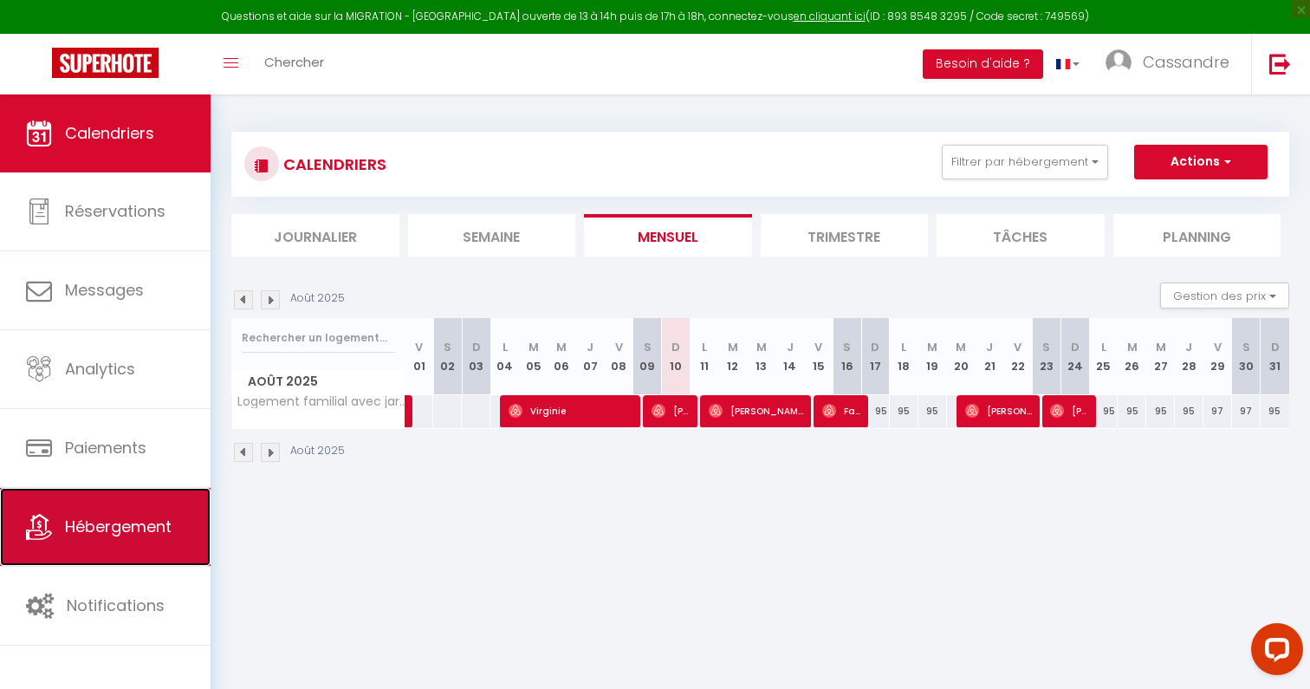
click at [178, 537] on link "Hébergement" at bounding box center [105, 527] width 210 height 78
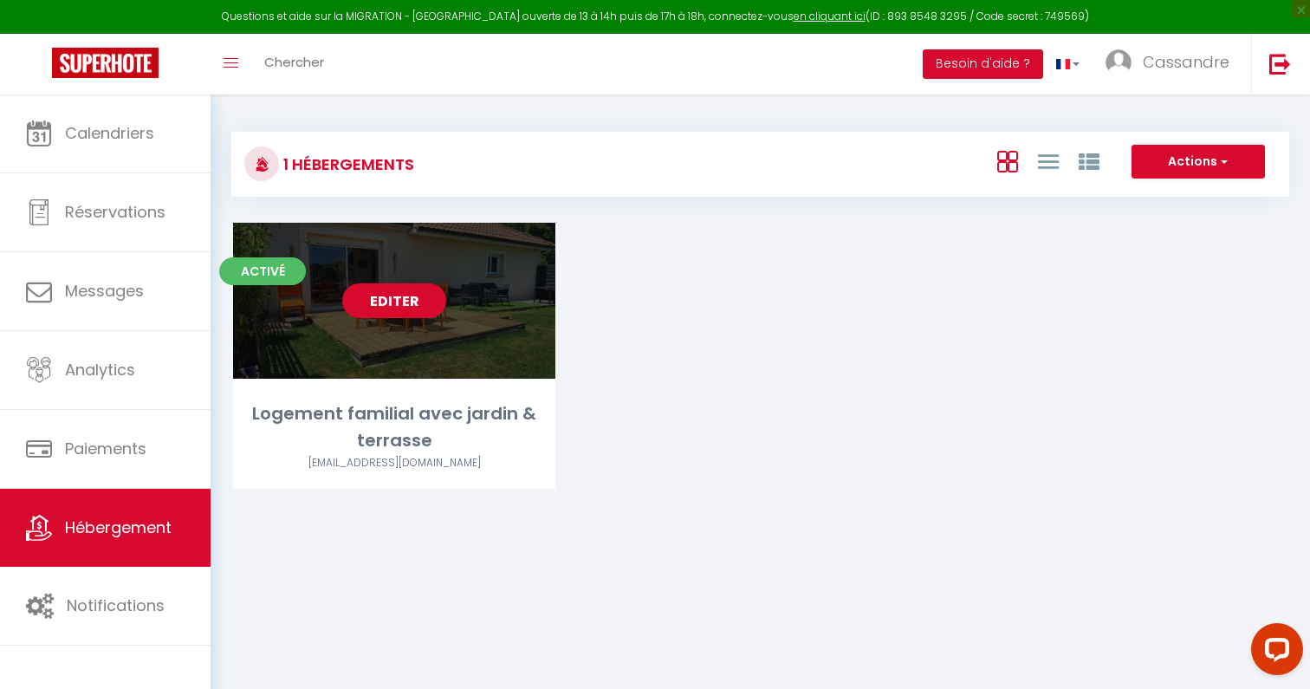
click at [380, 306] on link "Editer" at bounding box center [394, 300] width 104 height 35
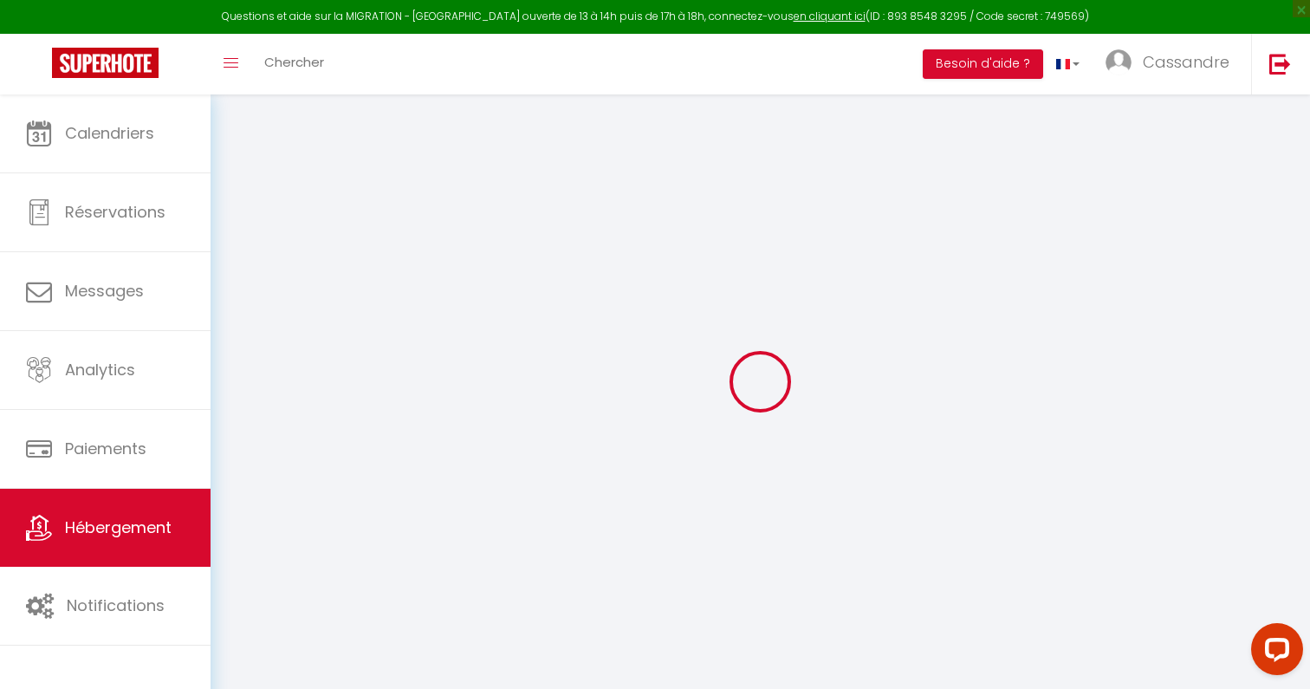
select select
checkbox input "false"
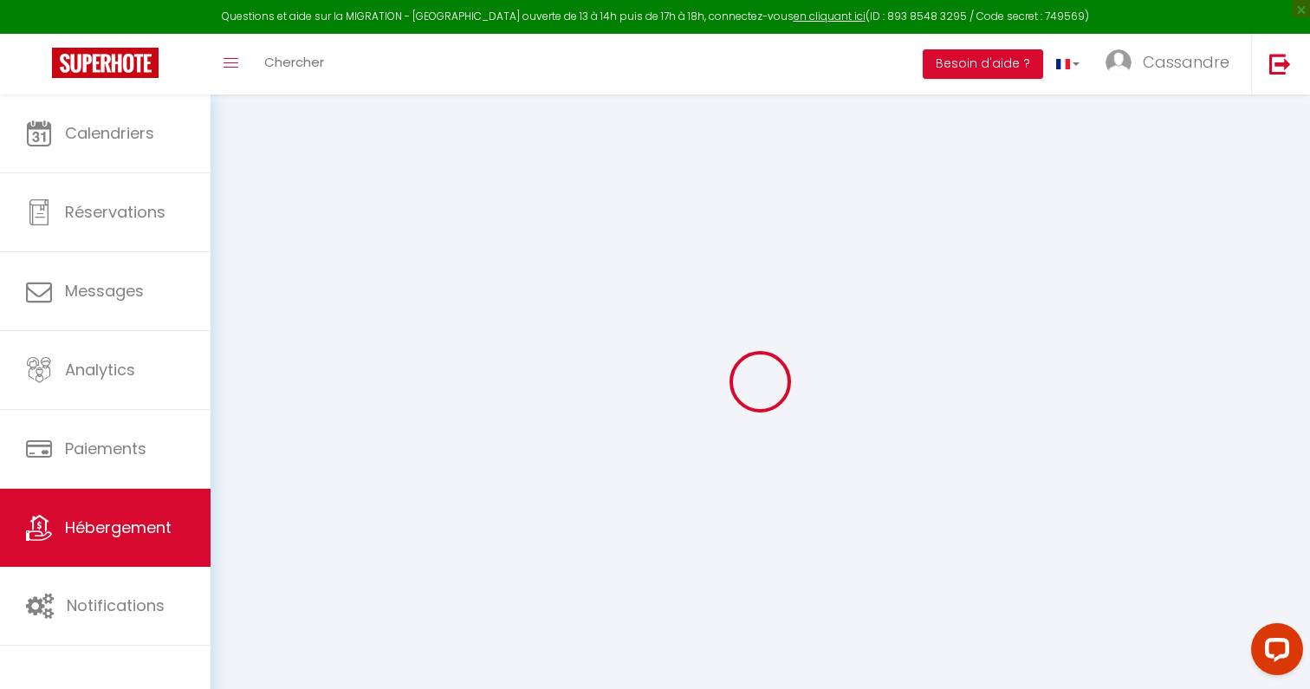
select select "16:00"
select select "23:45"
select select "11:00"
select select "30"
select select "120"
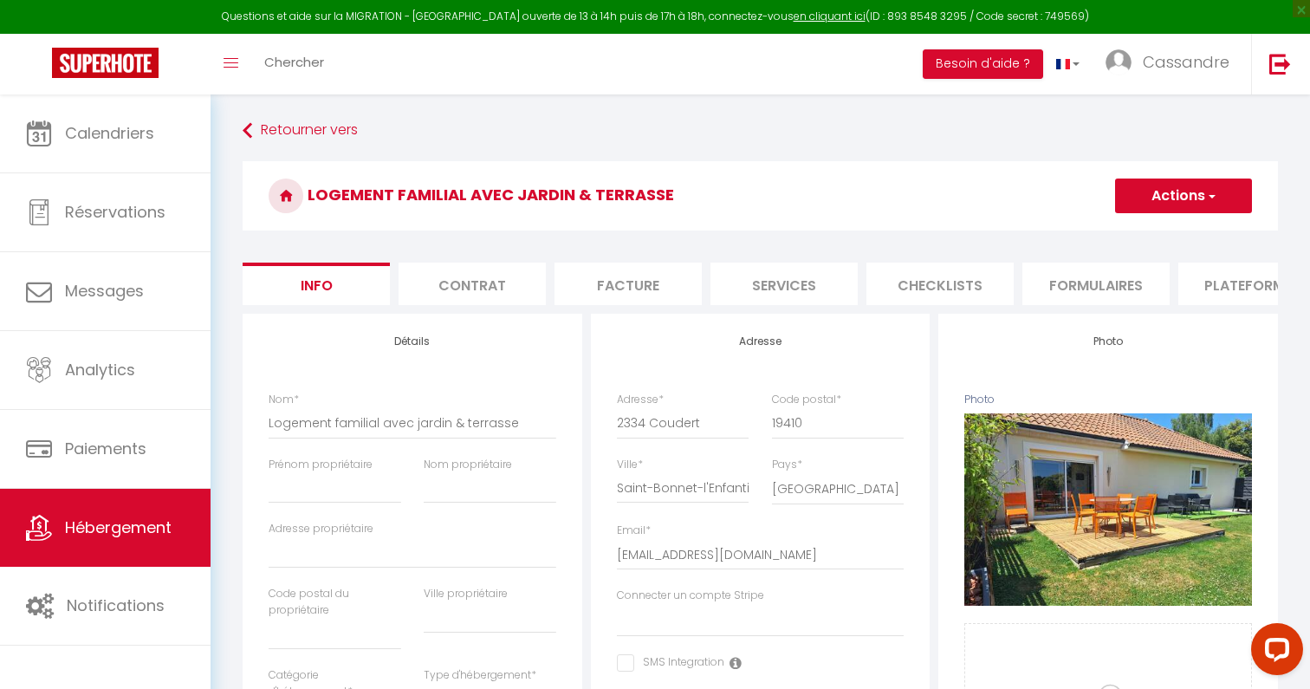
click at [1210, 295] on li "Plateformes" at bounding box center [1251, 283] width 147 height 42
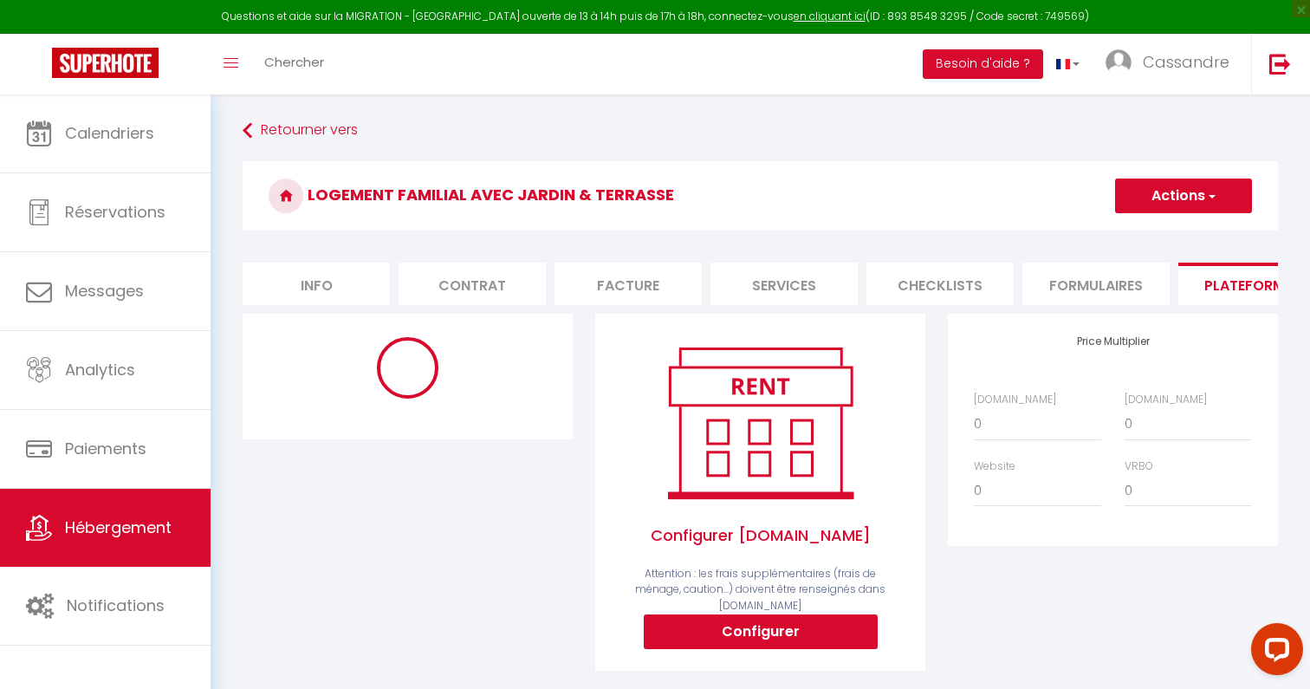
select select "10453-1447055521761115504"
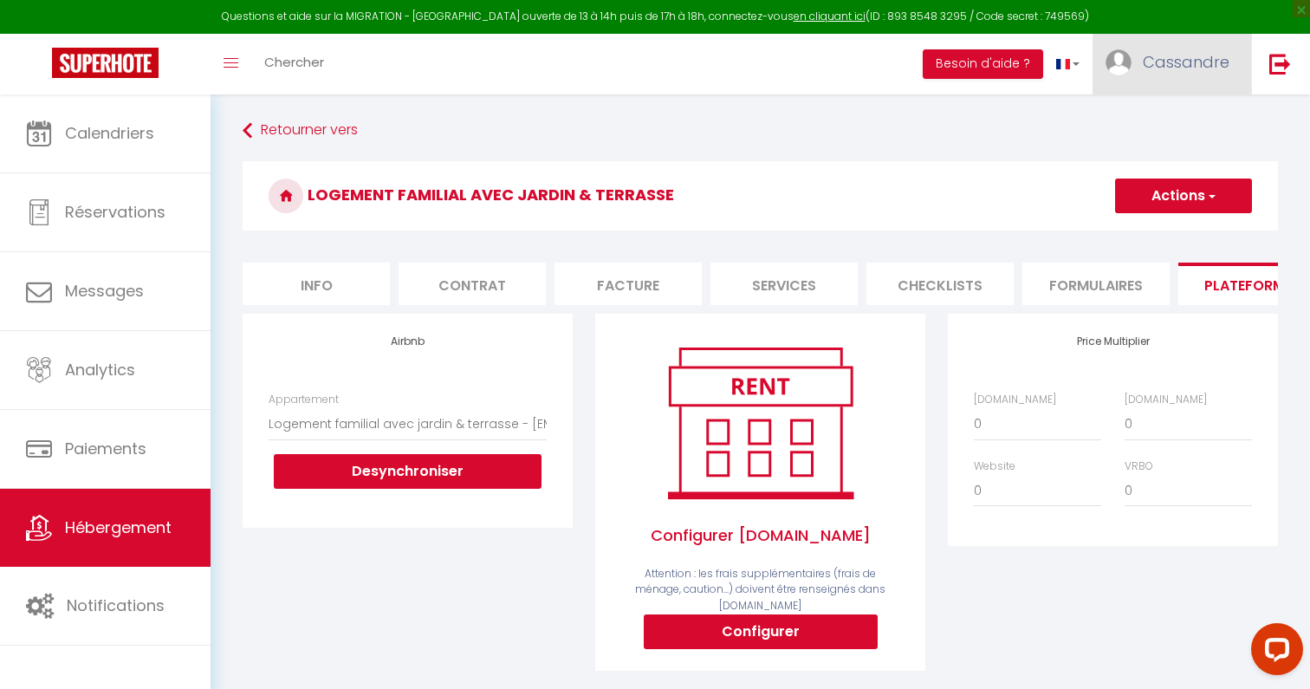
click at [1162, 80] on link "Cassandre" at bounding box center [1171, 64] width 159 height 61
click at [1162, 114] on link "Paramètres" at bounding box center [1181, 120] width 128 height 29
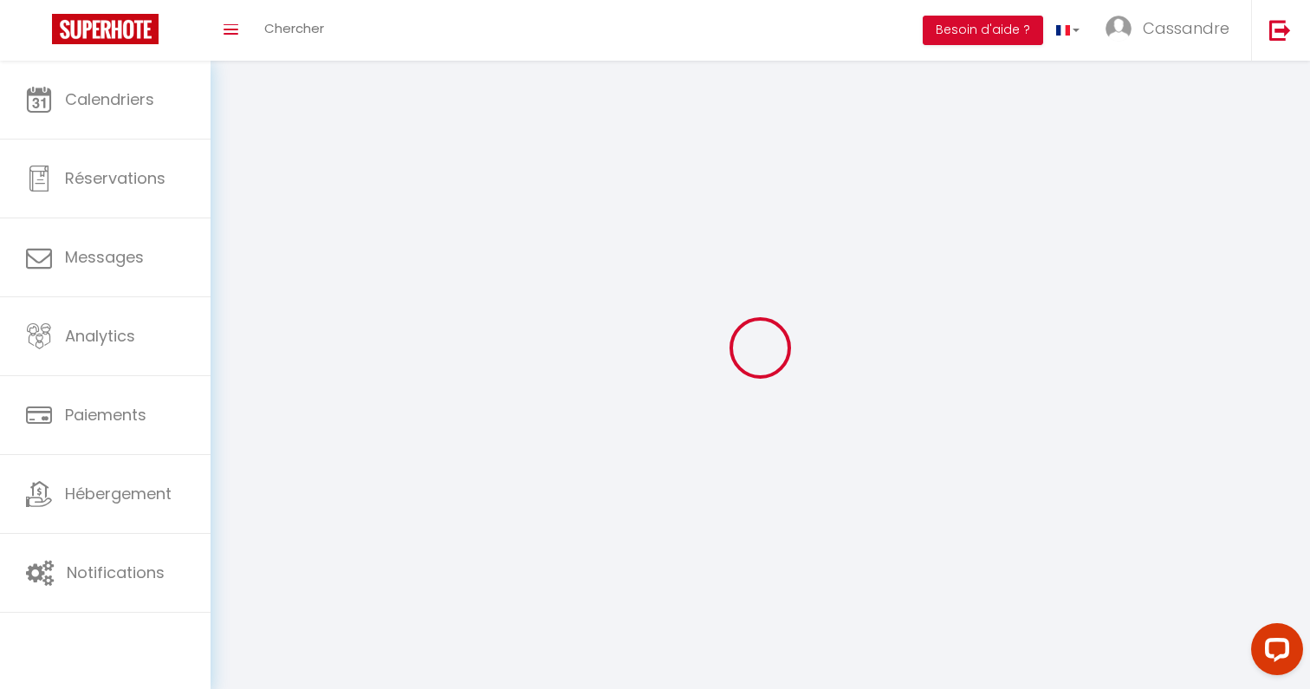
type input "Cassandre"
type input "Lebos"
type input "+33673292789"
type input "57 chemin des Hirondelles"
type input "19140"
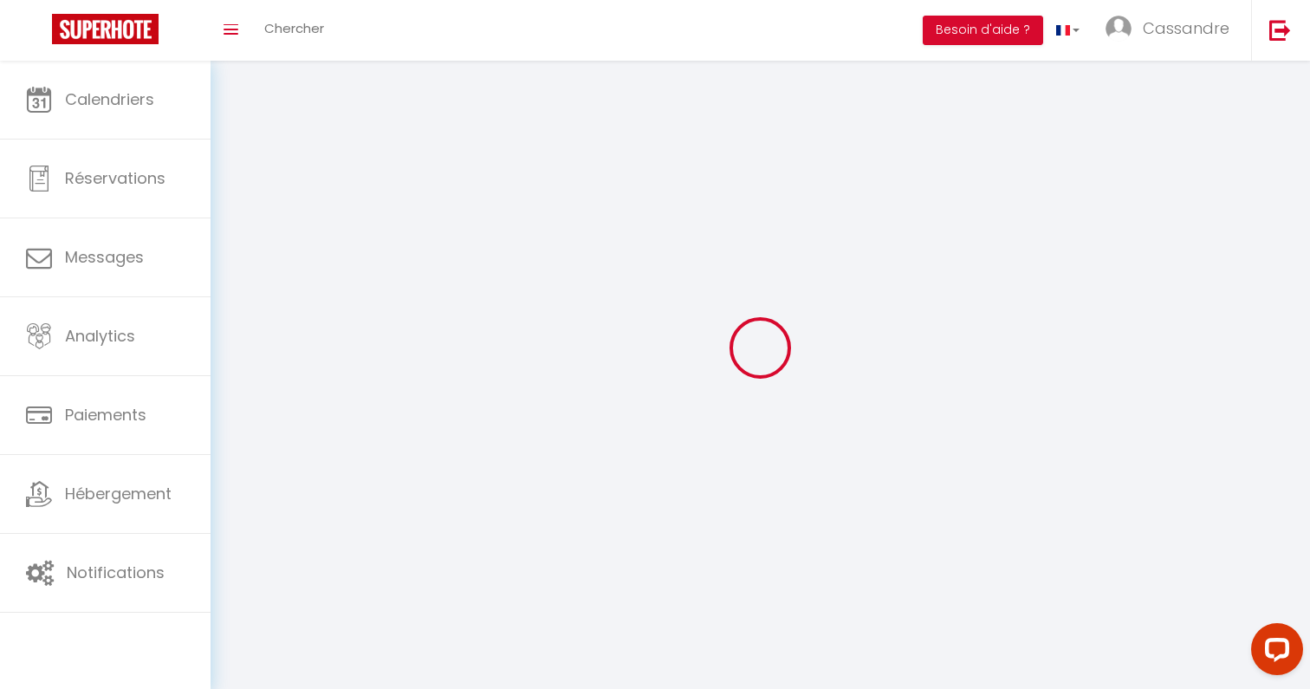
type input "Condat sur Ganaveix"
type input "jypW2giS1bQhiMV0zUrgJS60u"
type input "PSCOQ0B1d7ikCvbGCikyMxG7m"
type input "jypW2giS1bQhiMV0zUrgJS60u"
type input "PSCOQ0B1d7ikCvbGCikyMxG7m"
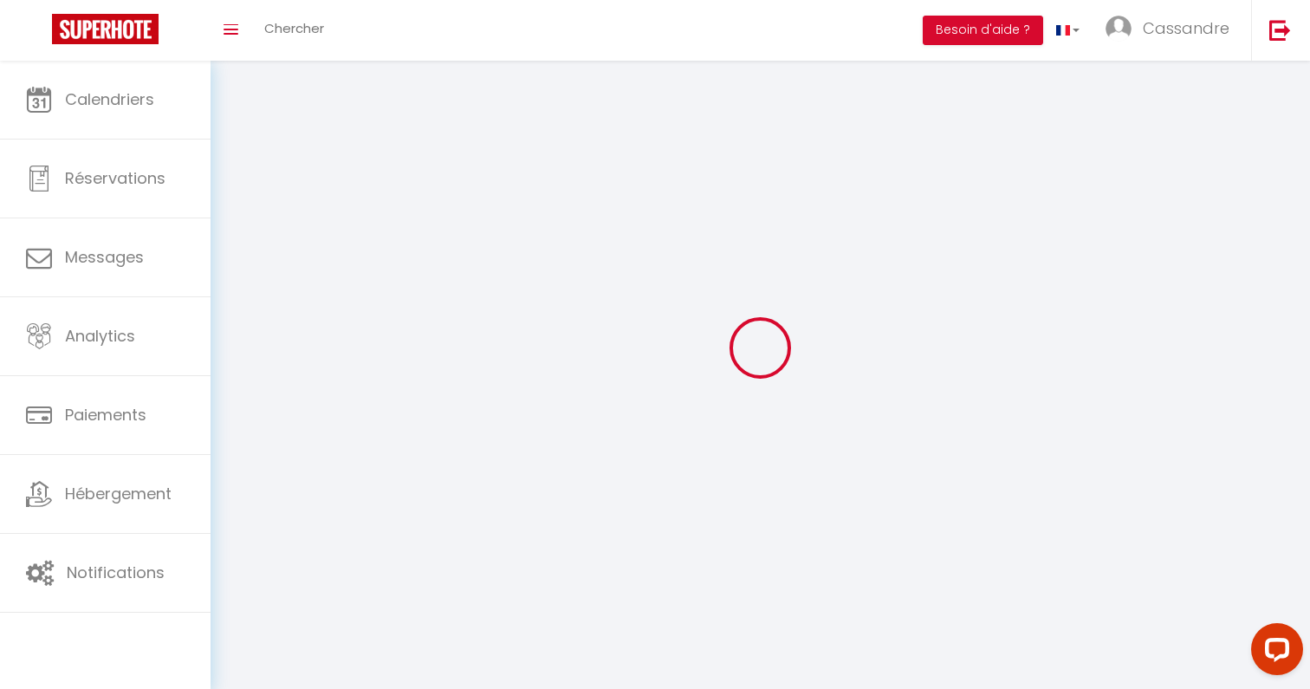
type input "https://app.superhote.com/#/get-available-rentals/PSCOQ0B1d7ikCvbGCikyMxG7m"
select select "28"
select select "fr"
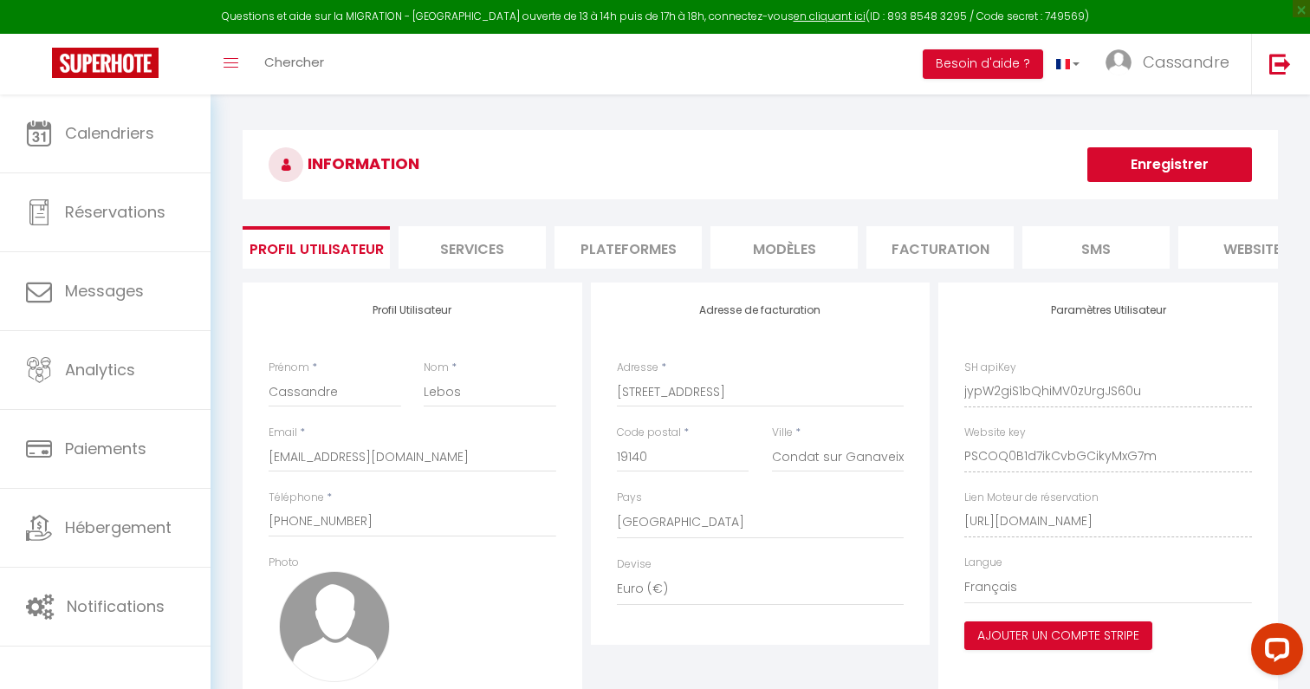
click at [1237, 257] on li "website" at bounding box center [1251, 247] width 147 height 42
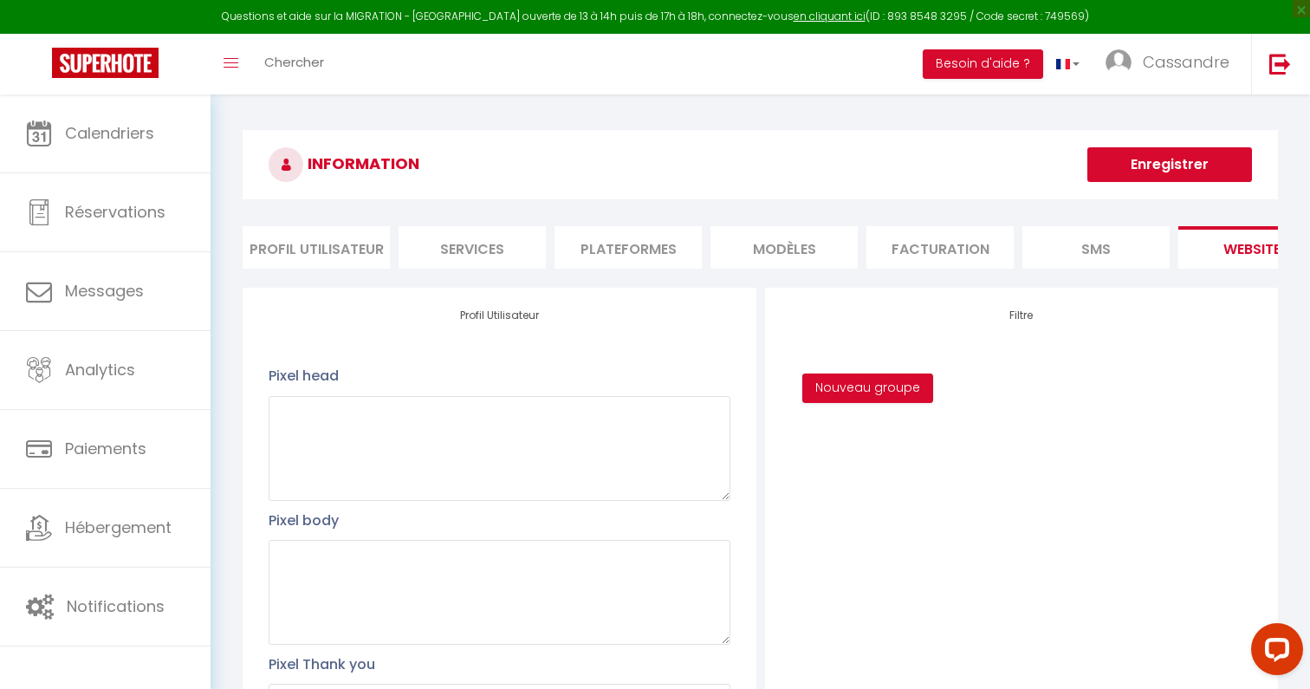
click at [638, 238] on li "Plateformes" at bounding box center [627, 247] width 147 height 42
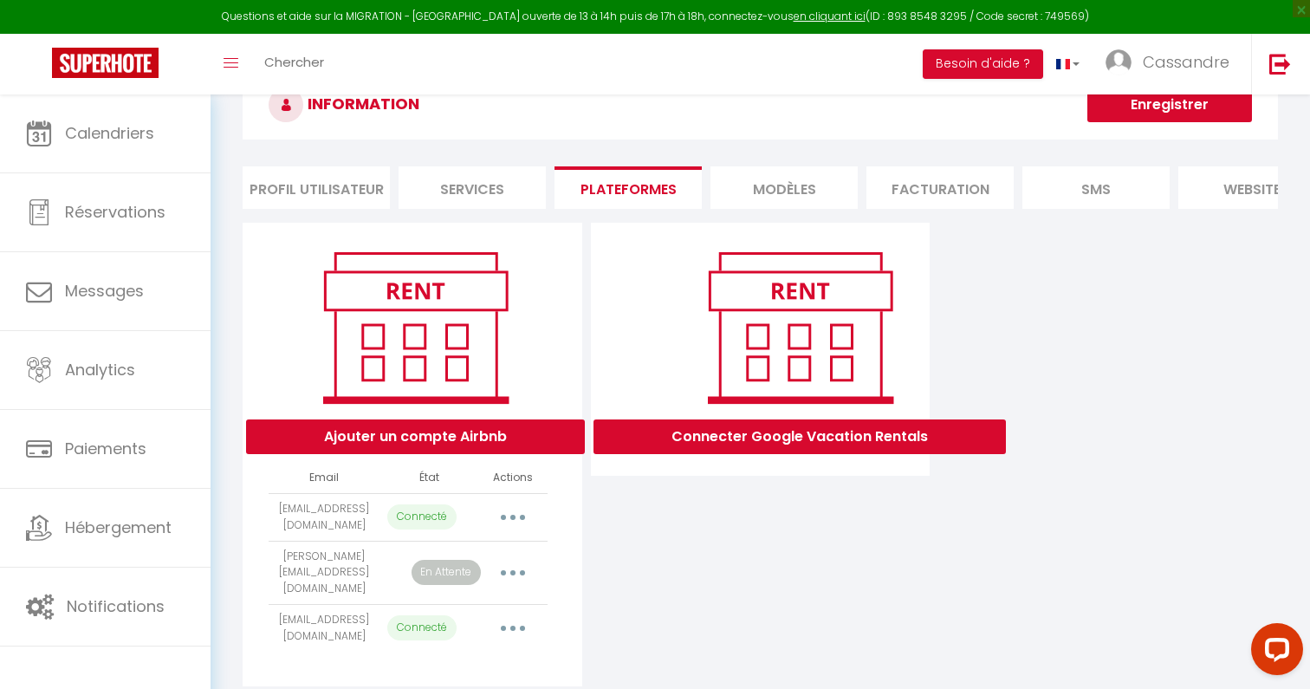
scroll to position [94, 0]
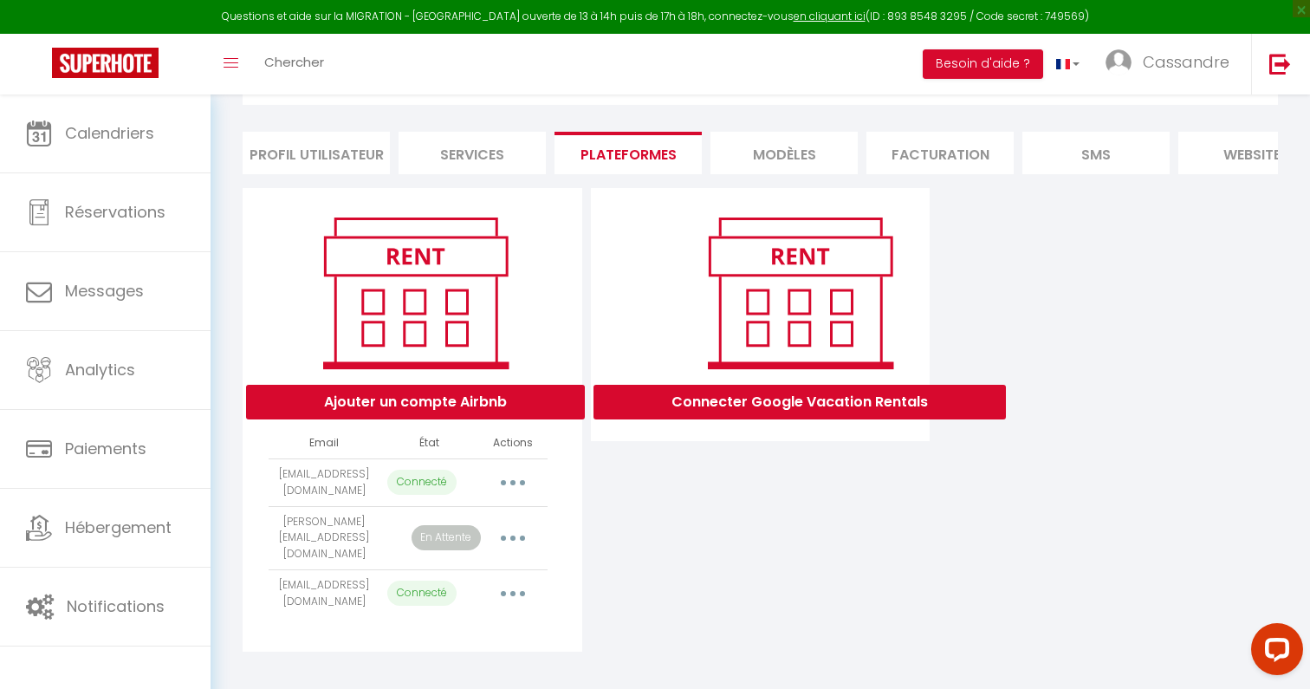
click at [515, 484] on button "button" at bounding box center [513, 483] width 49 height 28
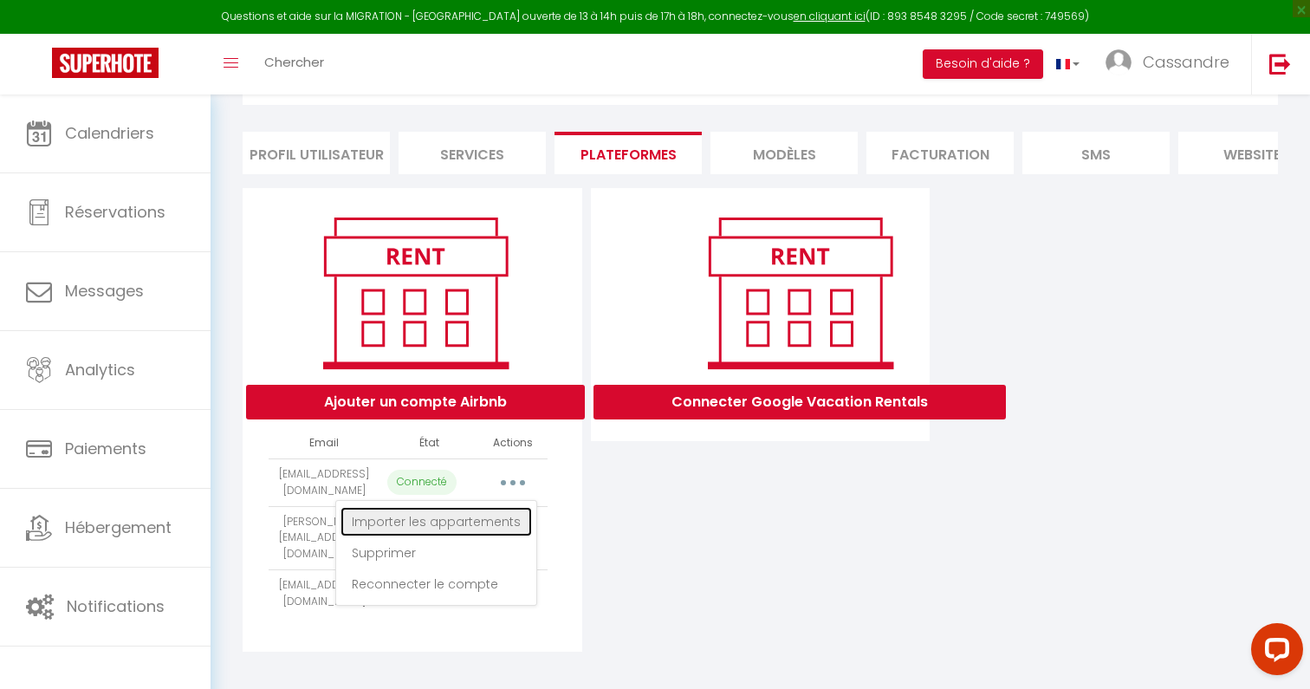
click at [512, 518] on link "Importer les appartements" at bounding box center [435, 521] width 191 height 29
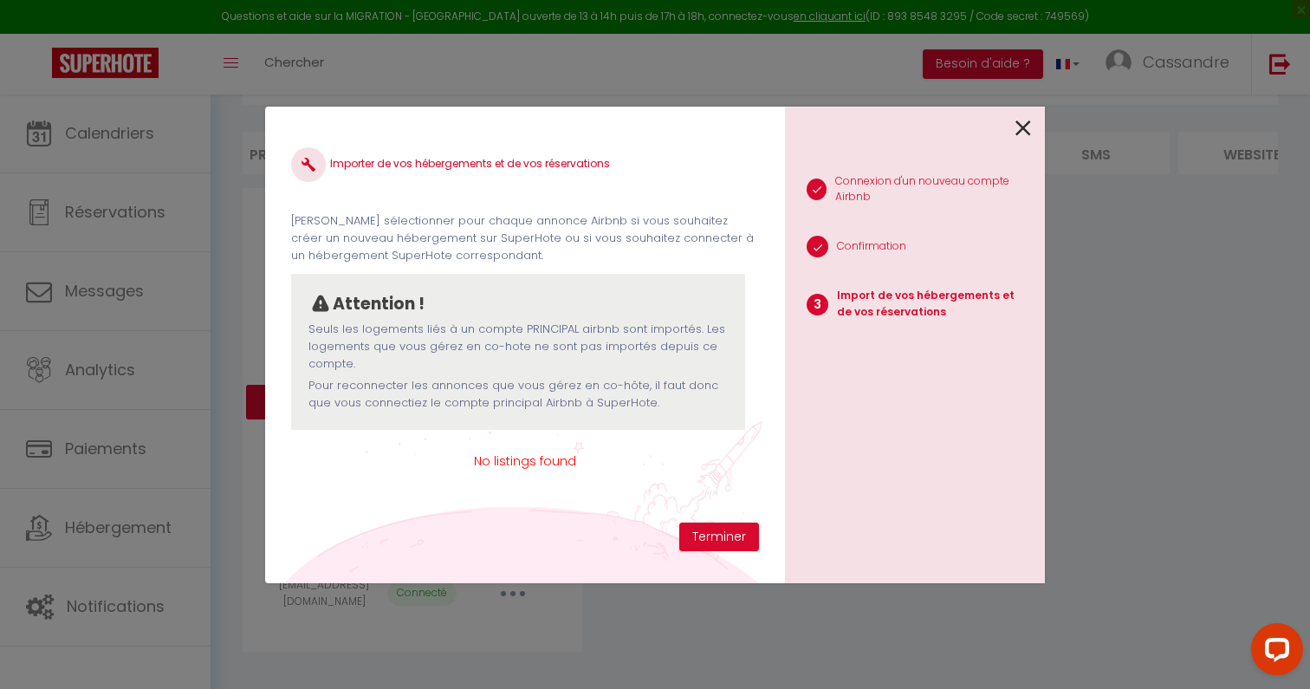
click at [1024, 133] on icon at bounding box center [1023, 128] width 16 height 26
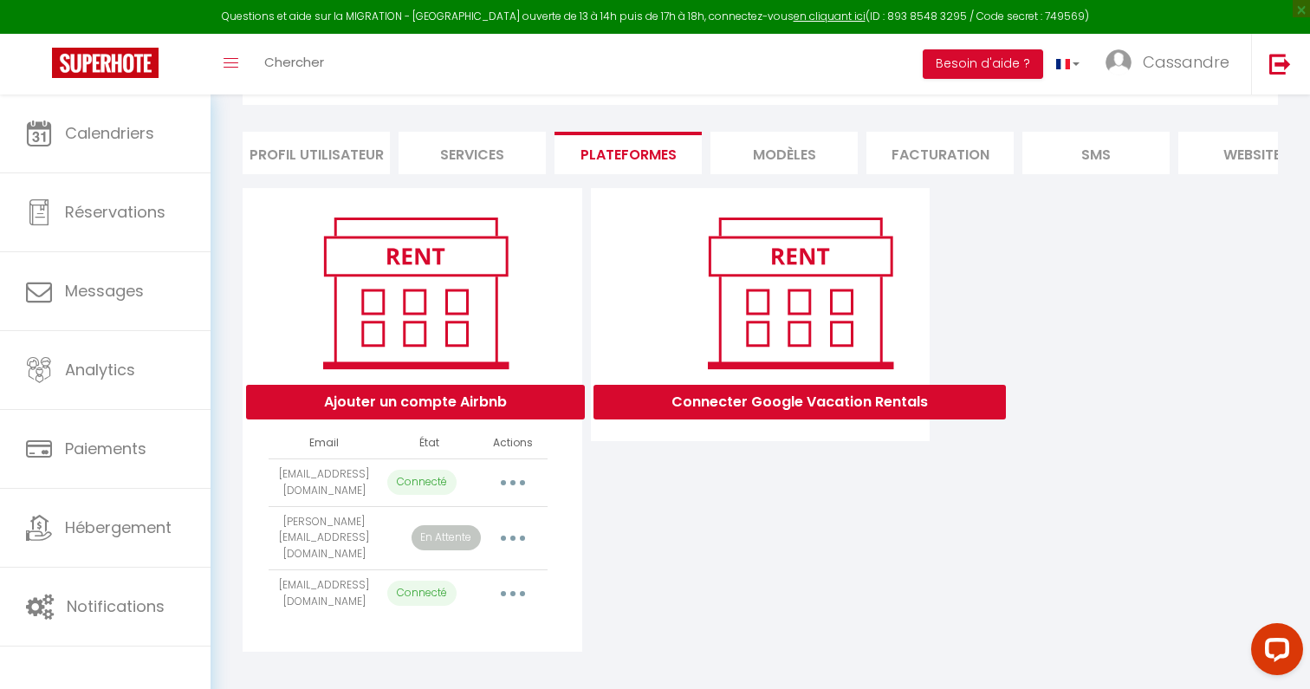
click at [510, 579] on button "button" at bounding box center [513, 593] width 49 height 28
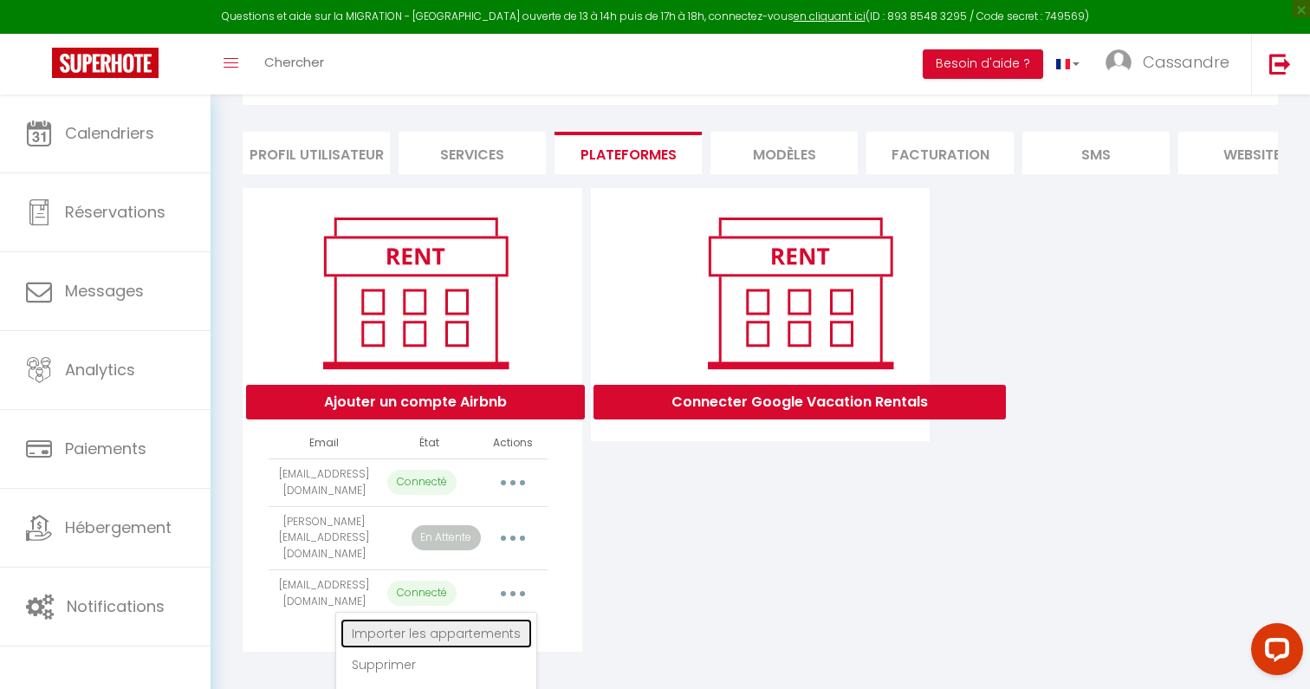
click at [499, 618] on link "Importer les appartements" at bounding box center [435, 632] width 191 height 29
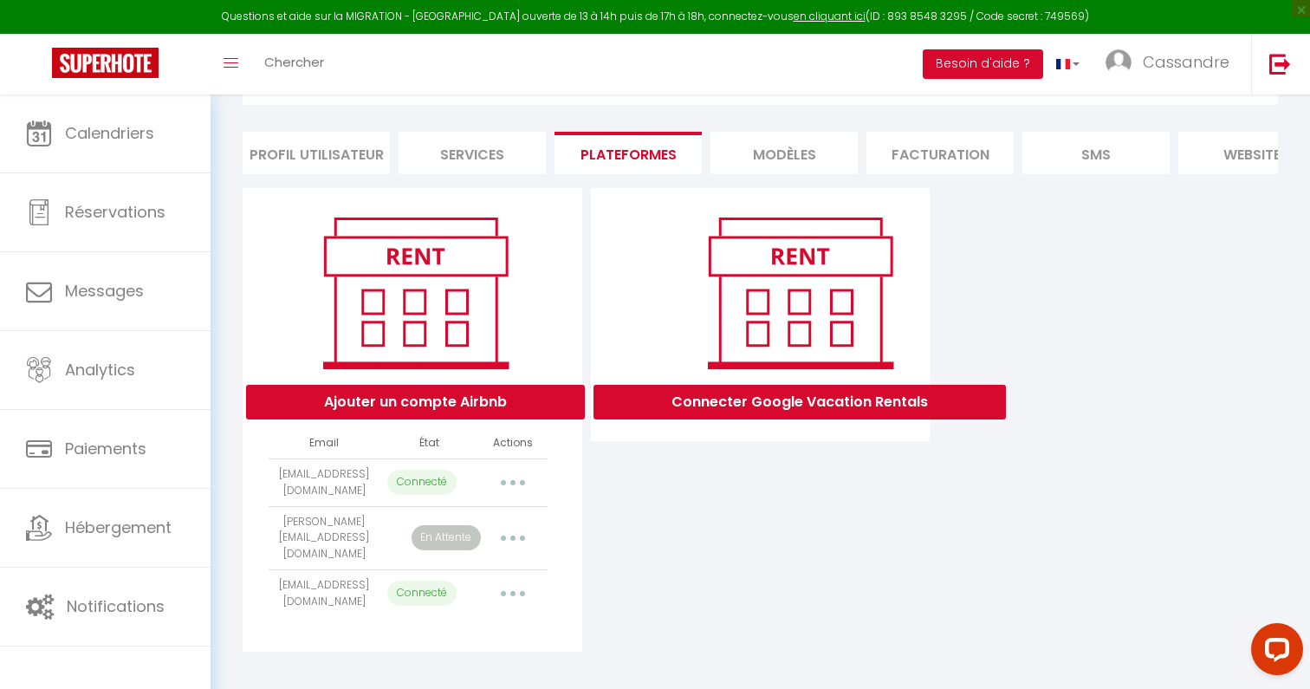
select select "75284"
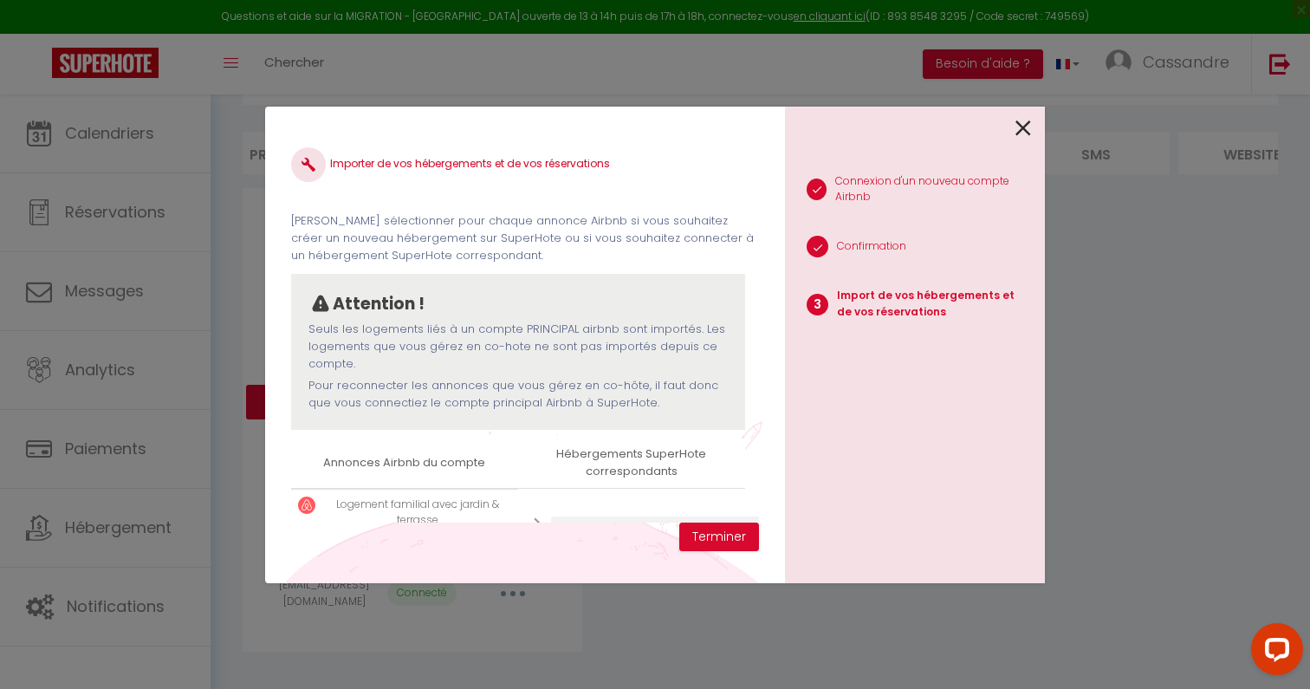
scroll to position [68, 0]
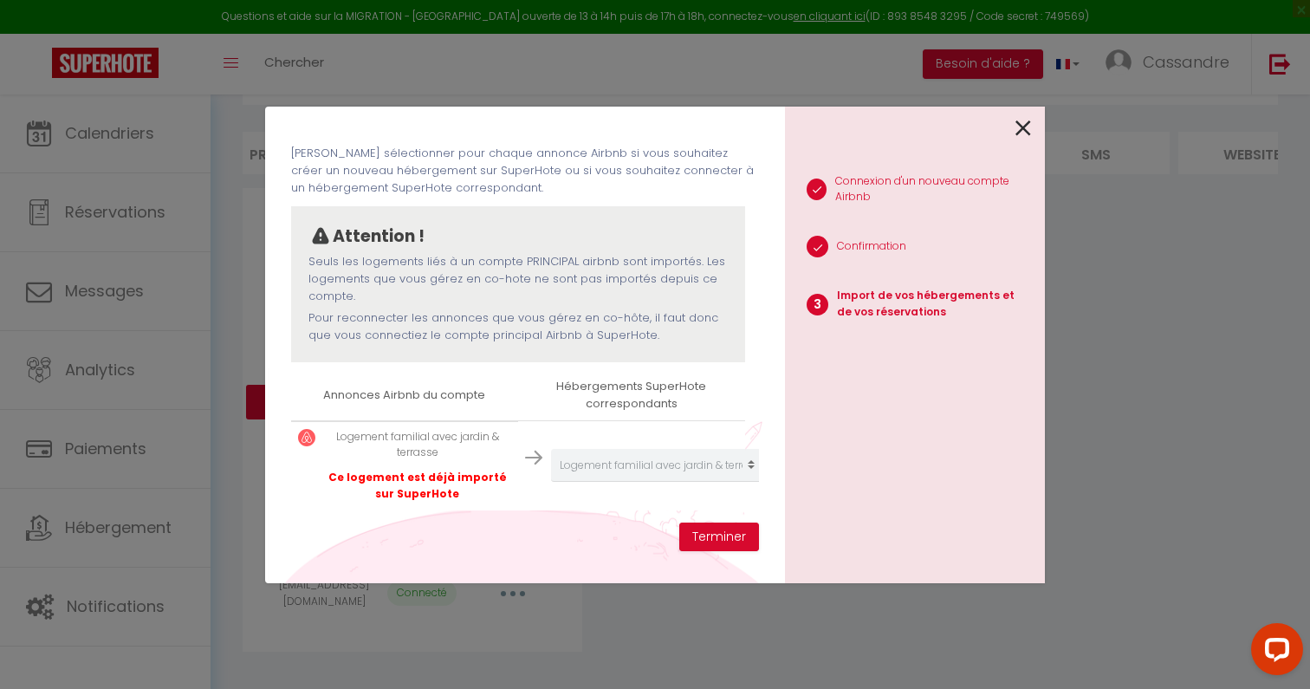
click at [1019, 122] on icon at bounding box center [1023, 128] width 16 height 26
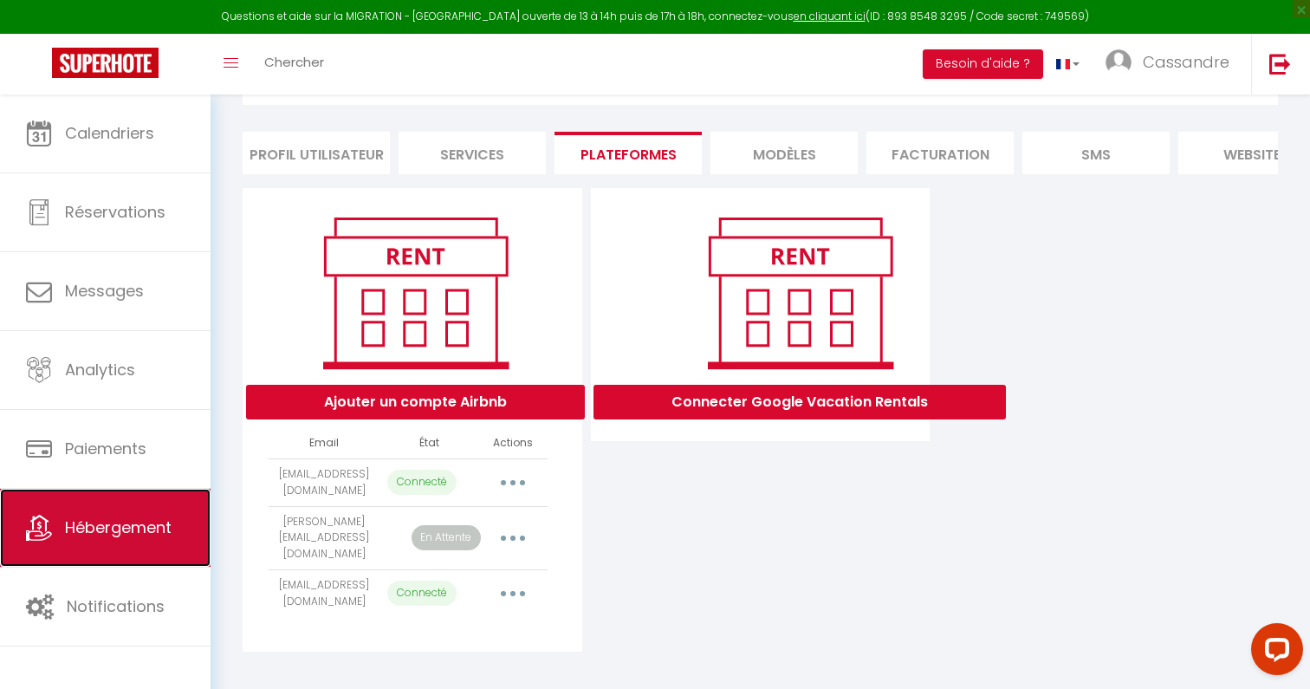
click at [148, 547] on link "Hébergement" at bounding box center [105, 528] width 210 height 78
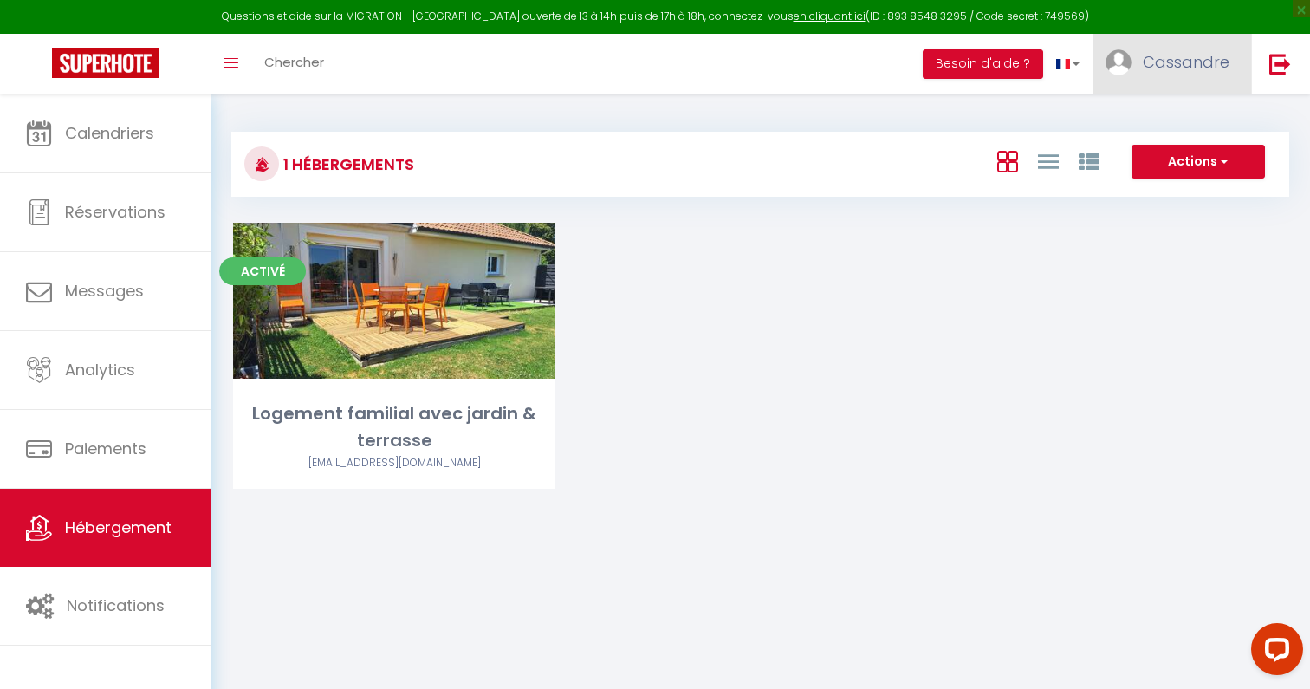
click at [1168, 70] on span "Cassandre" at bounding box center [1186, 62] width 87 height 22
click at [1149, 120] on link "Paramètres" at bounding box center [1181, 120] width 128 height 29
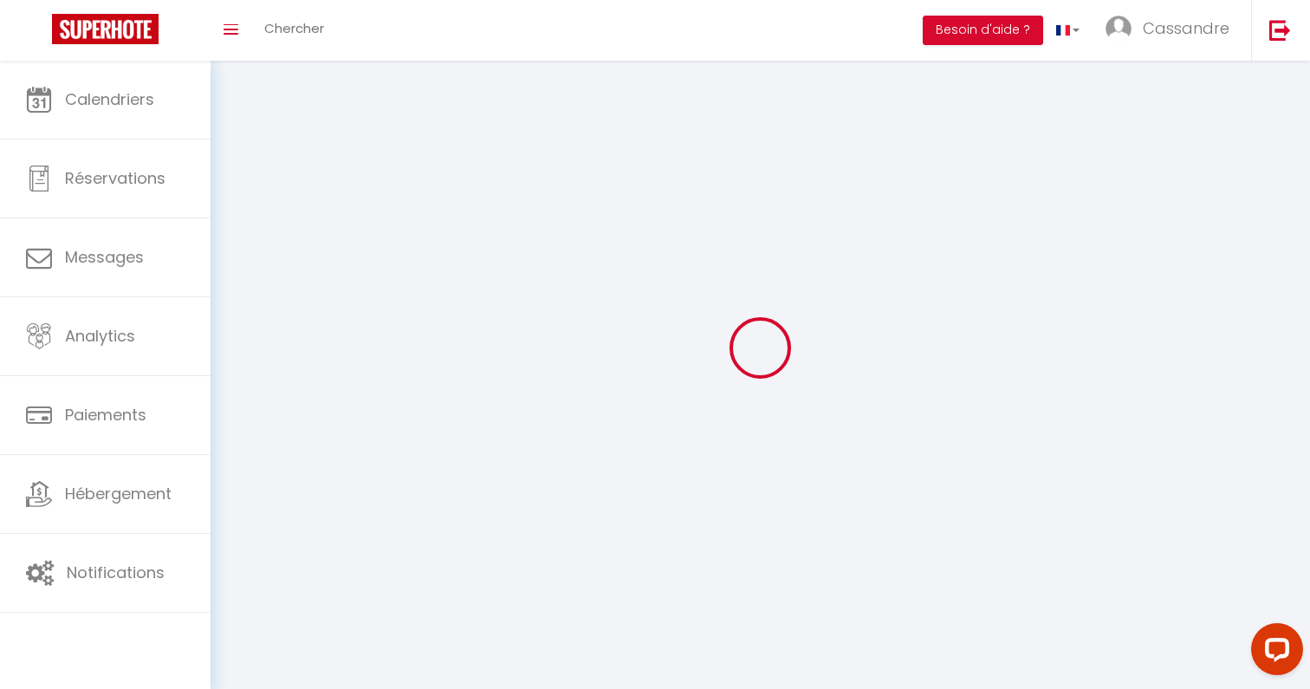
type input "Cassandre"
type input "Lebos"
type input "+33673292789"
type input "57 chemin des Hirondelles"
type input "19140"
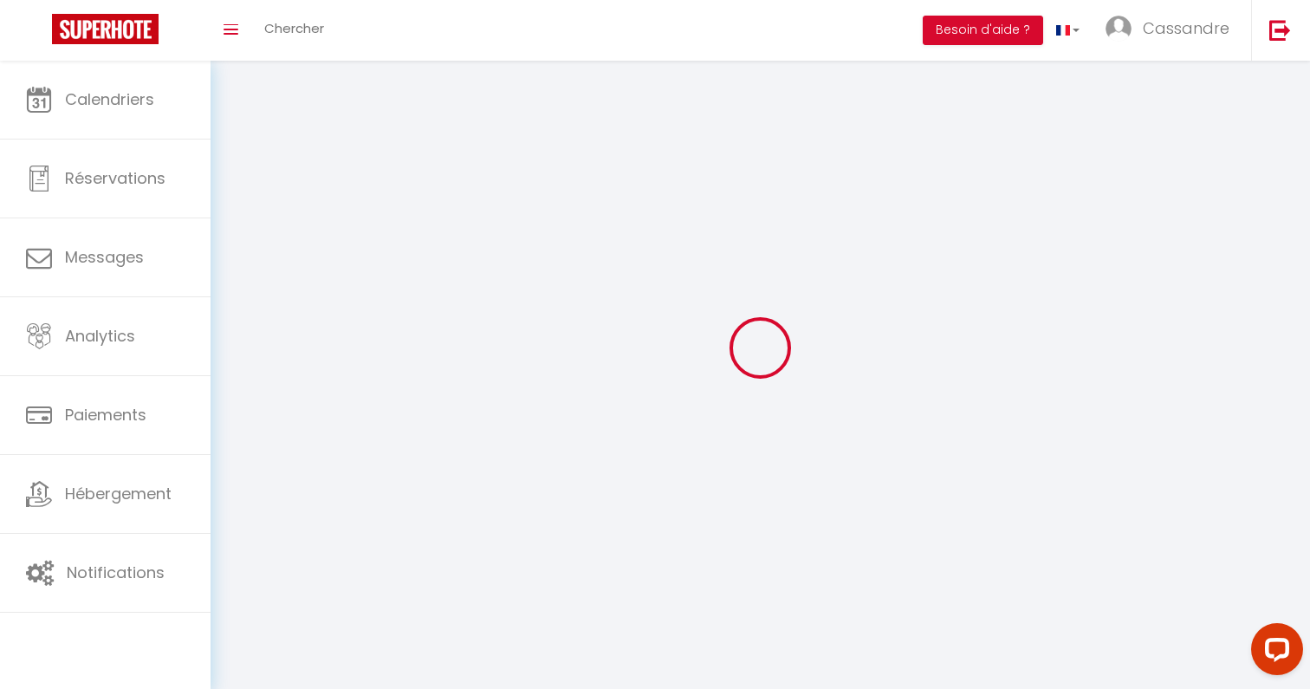
type input "Condat sur Ganaveix"
type input "jypW2giS1bQhiMV0zUrgJS60u"
type input "PSCOQ0B1d7ikCvbGCikyMxG7m"
type input "jypW2giS1bQhiMV0zUrgJS60u"
type input "PSCOQ0B1d7ikCvbGCikyMxG7m"
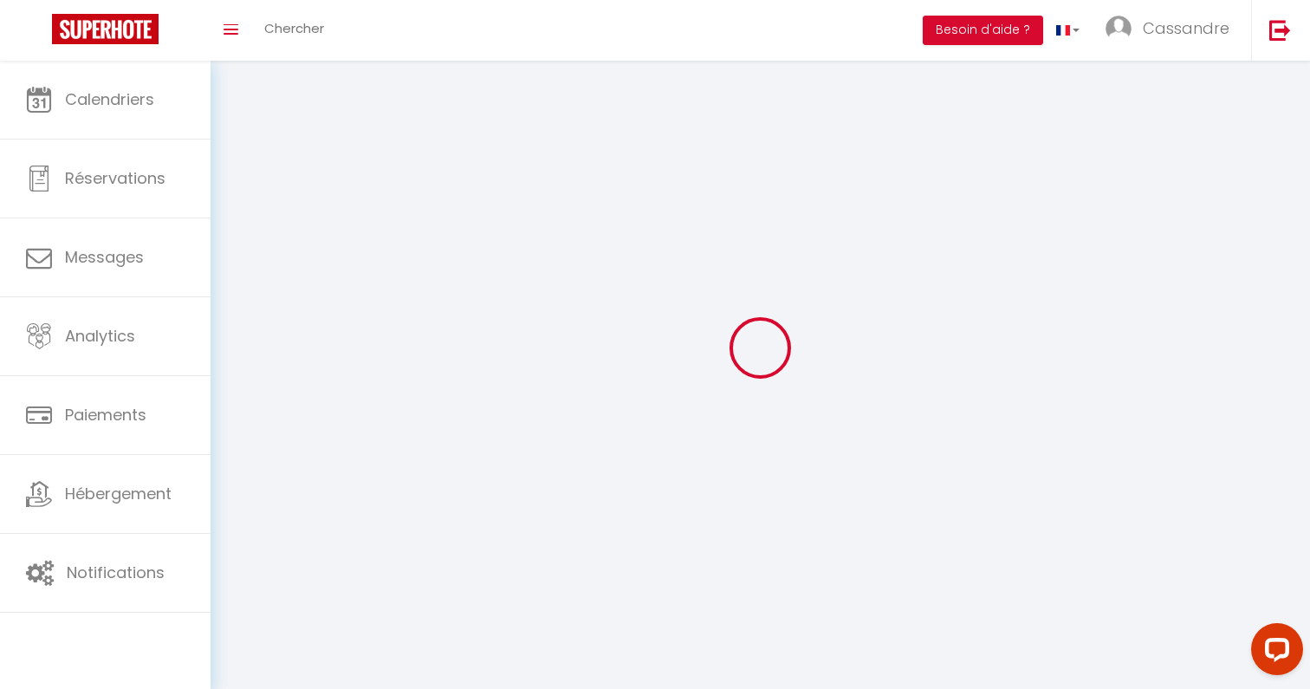
type input "https://app.superhote.com/#/get-available-rentals/PSCOQ0B1d7ikCvbGCikyMxG7m"
select select "28"
select select "fr"
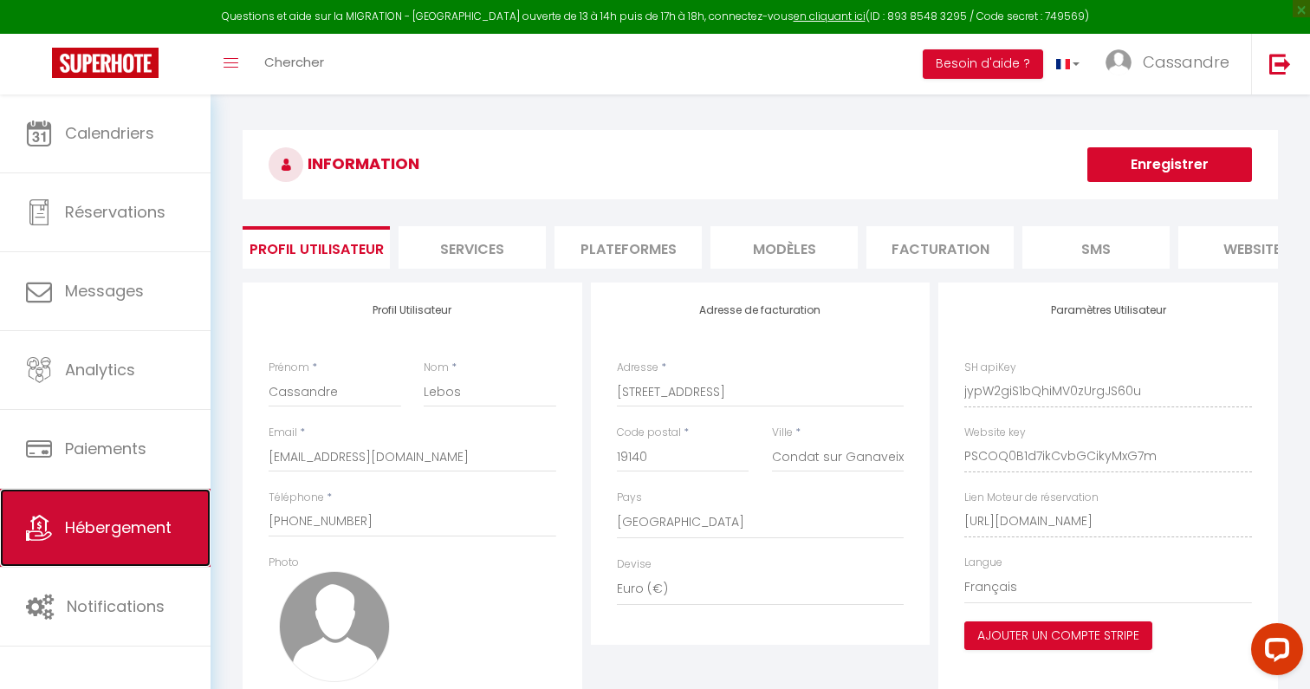
click at [152, 522] on span "Hébergement" at bounding box center [118, 527] width 107 height 22
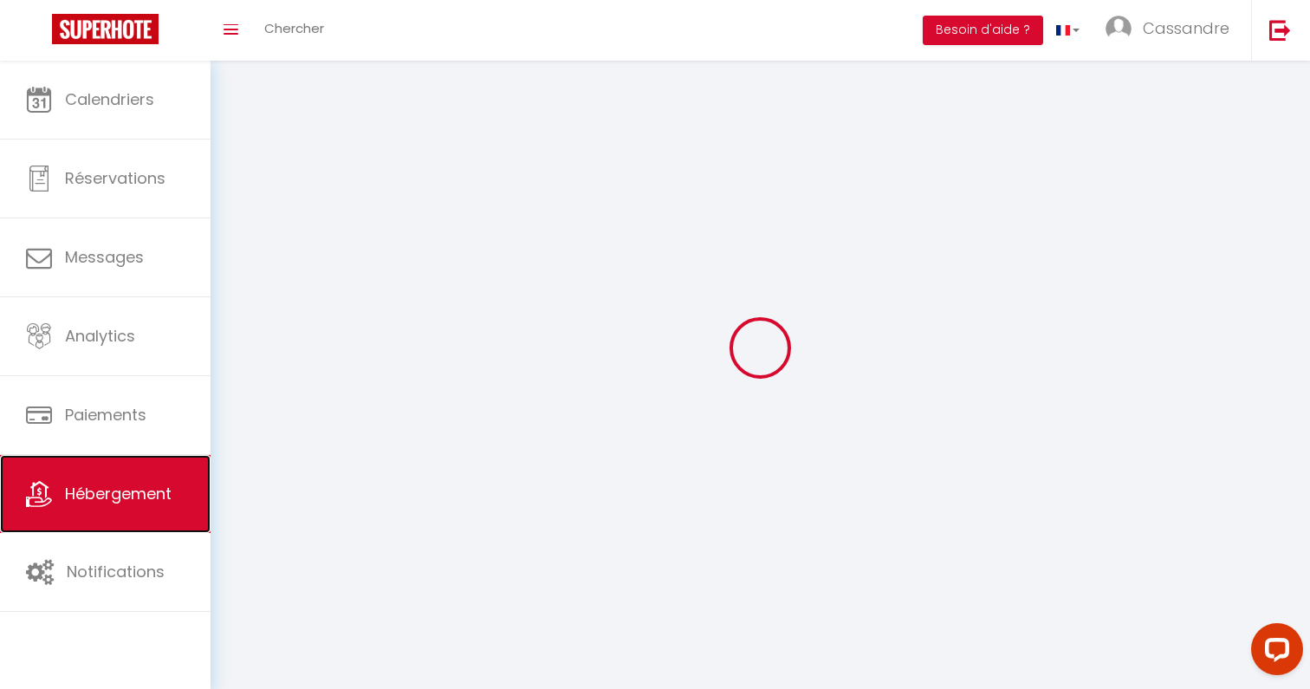
click at [152, 504] on span "Hébergement" at bounding box center [118, 493] width 107 height 22
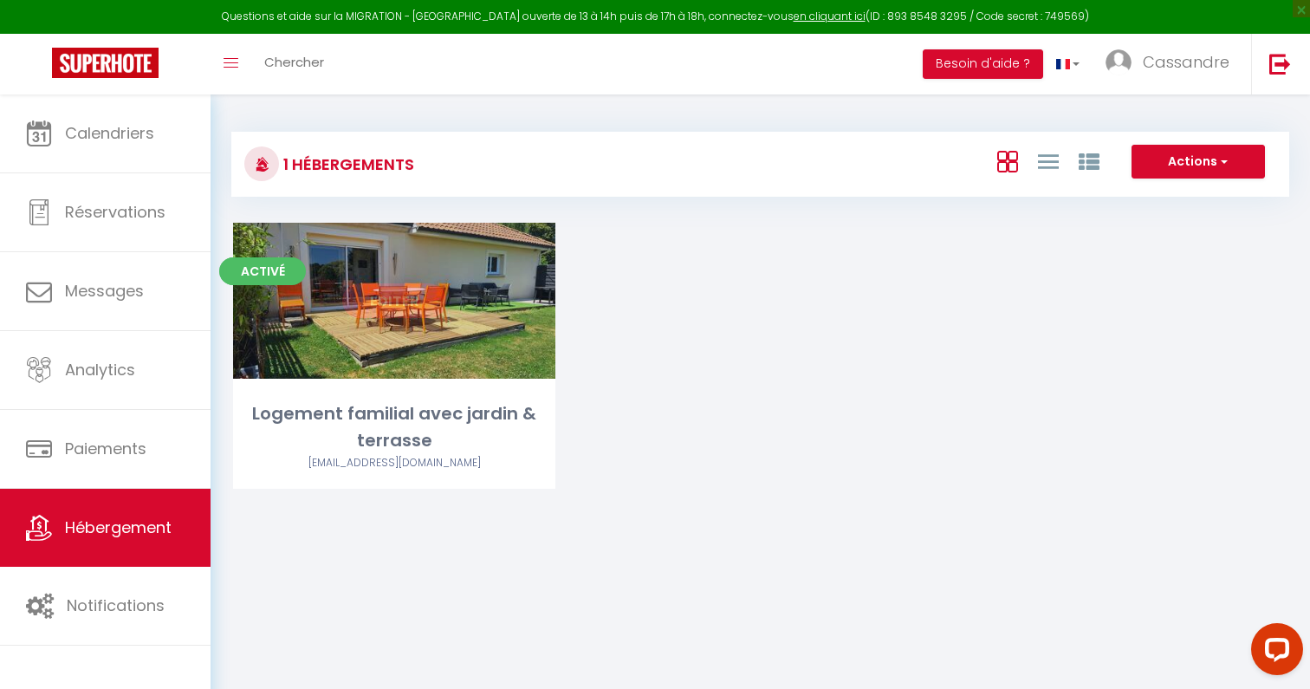
click at [408, 296] on link "Editer" at bounding box center [394, 300] width 104 height 35
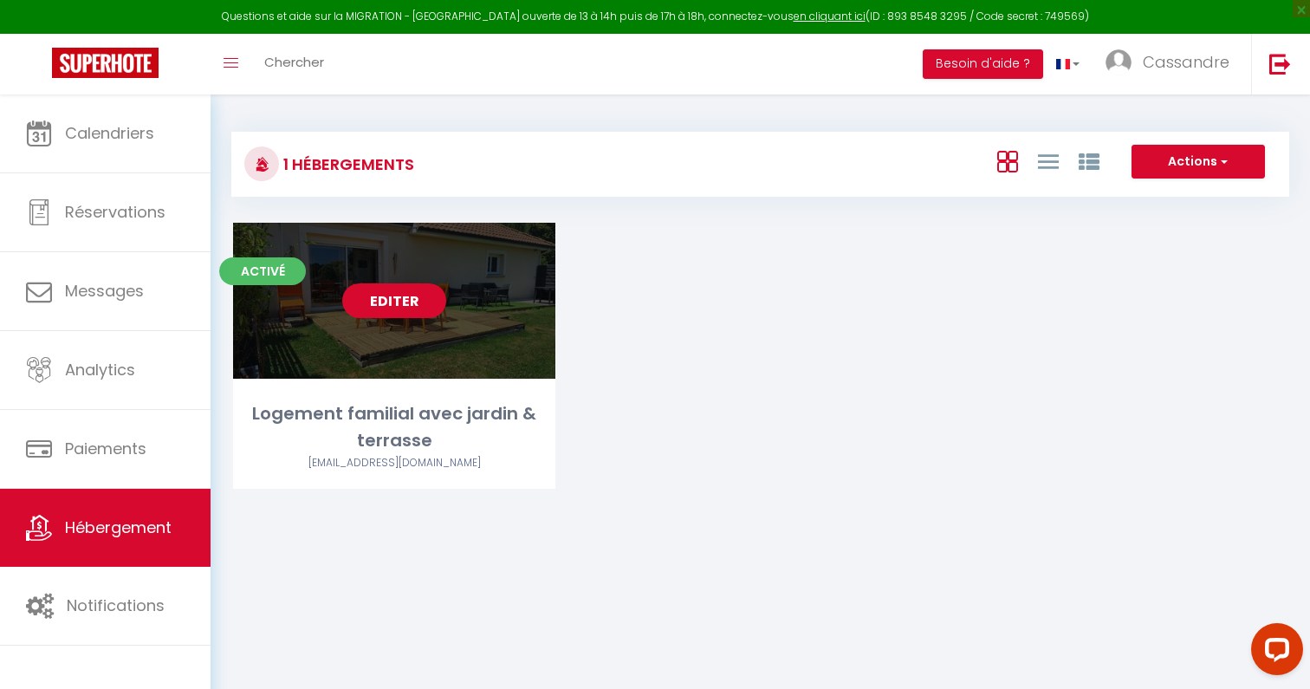
click at [408, 296] on link "Editer" at bounding box center [394, 300] width 104 height 35
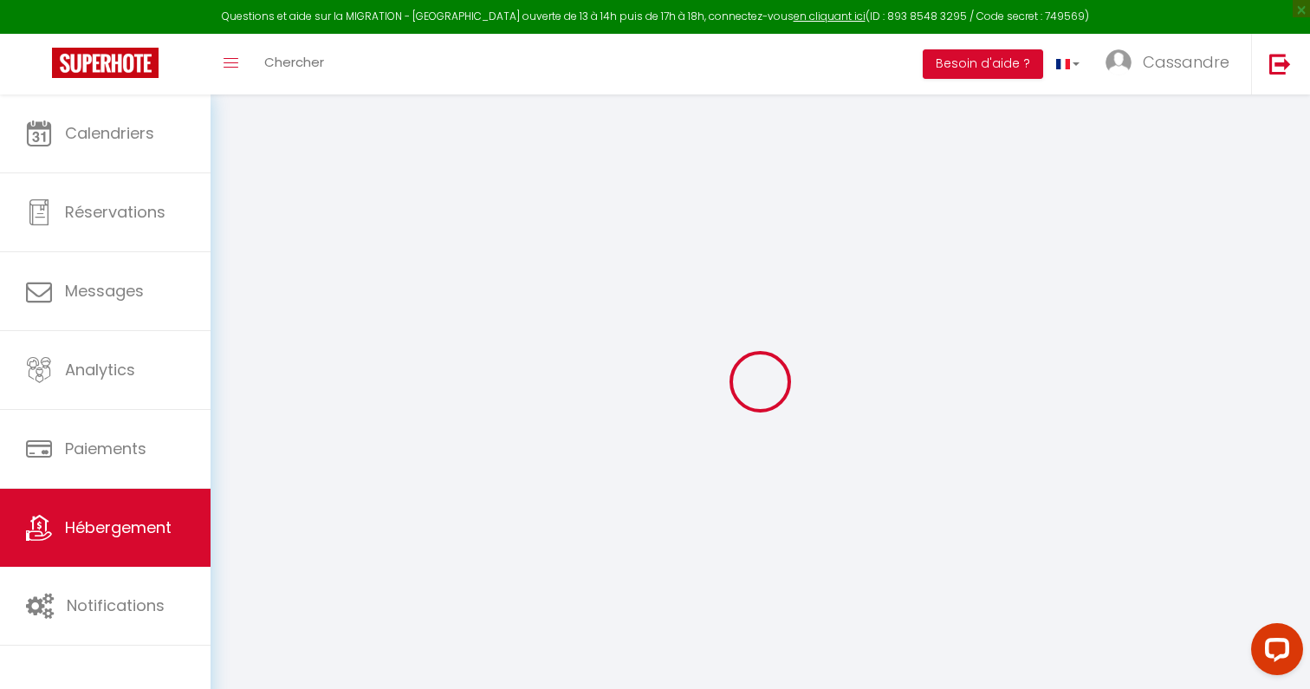
select select
checkbox input "false"
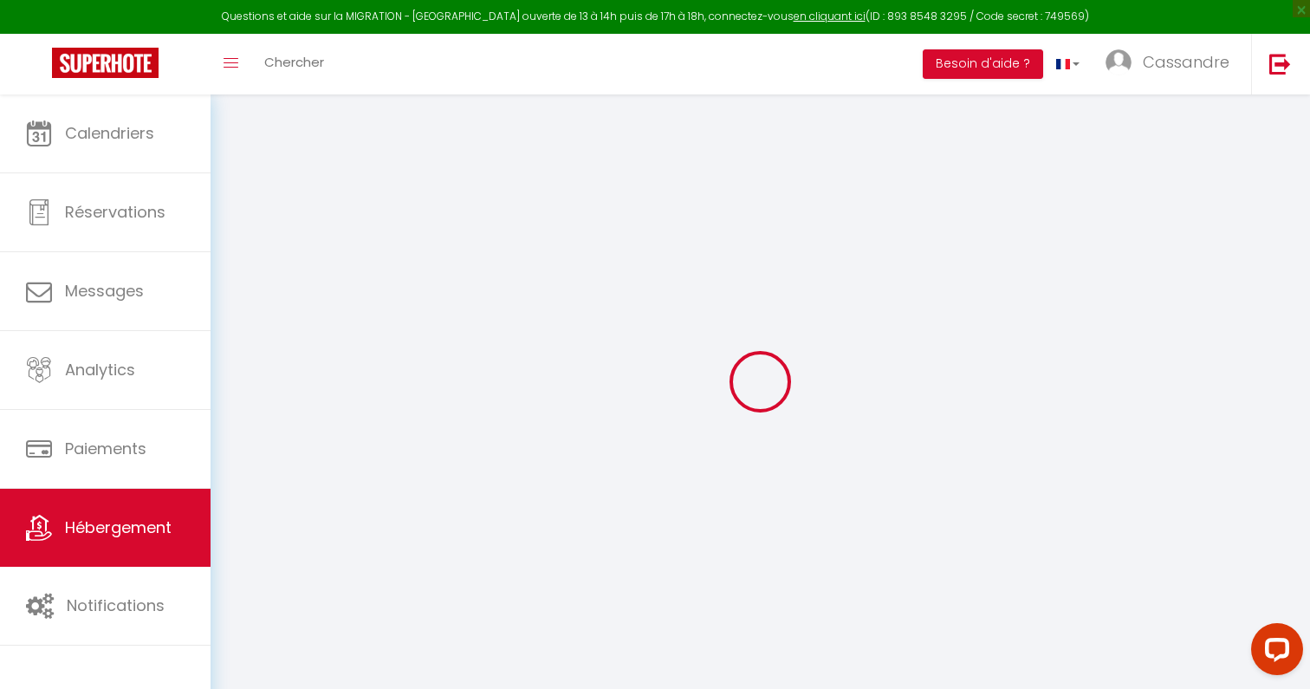
select select "16:00"
select select "23:45"
select select "11:00"
select select "30"
select select "120"
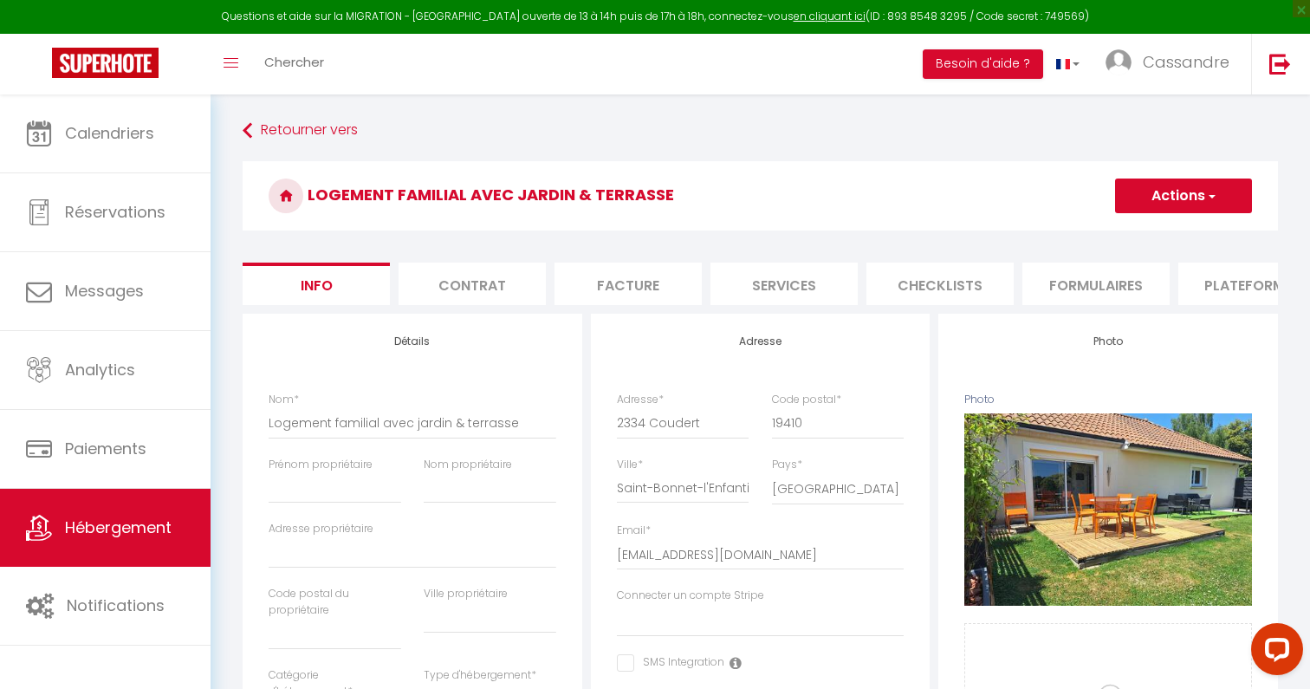
select select
checkbox input "false"
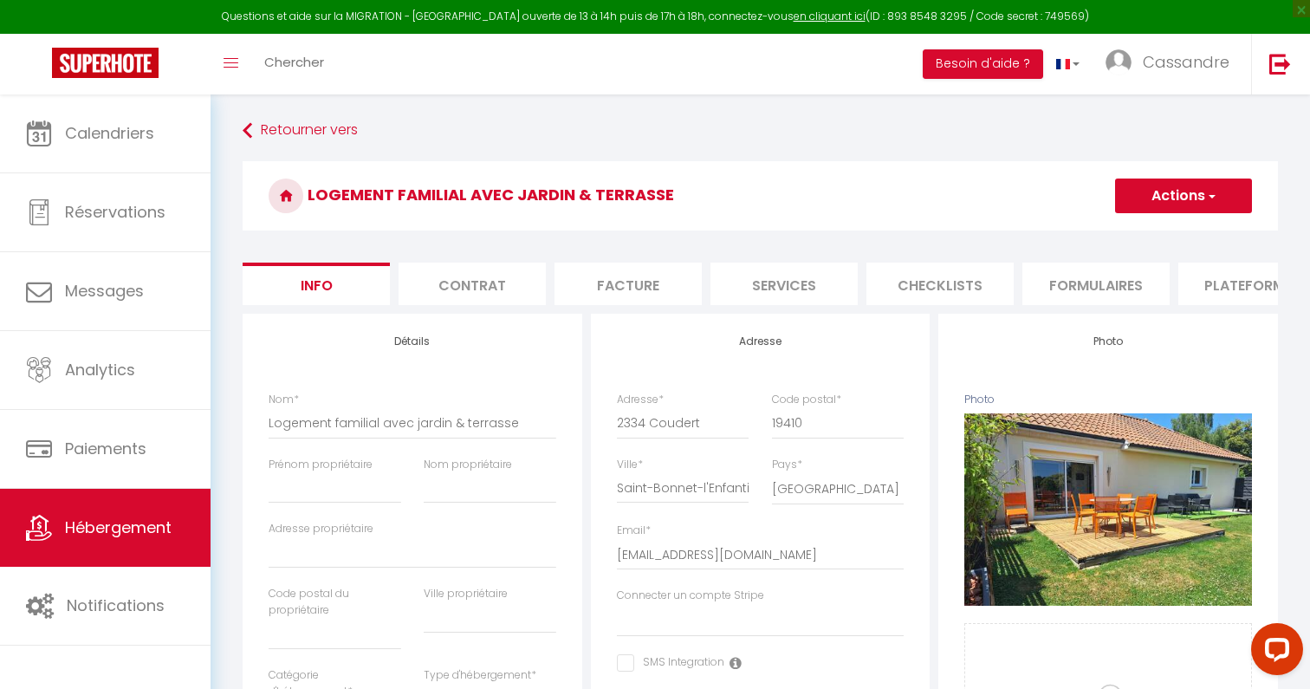
select select "10453-1447055521761115504"
click at [1195, 298] on li "Plateformes" at bounding box center [1251, 283] width 147 height 42
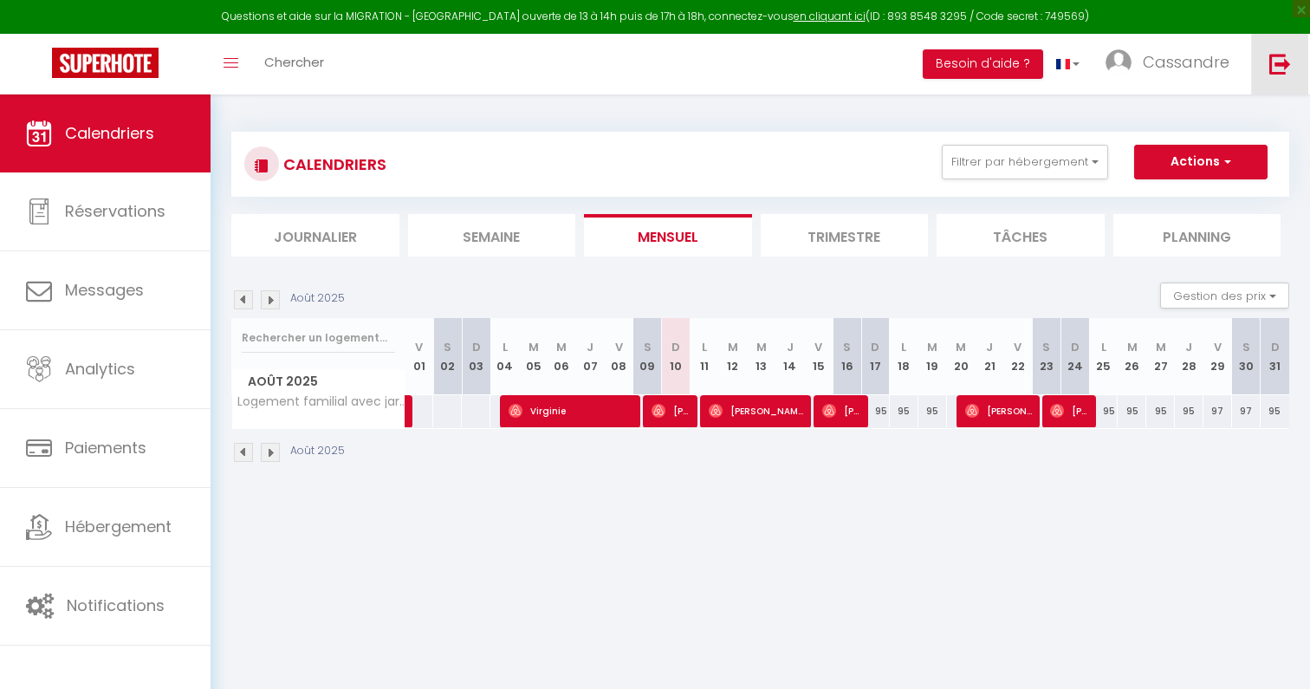
click at [1269, 64] on img at bounding box center [1280, 64] width 22 height 22
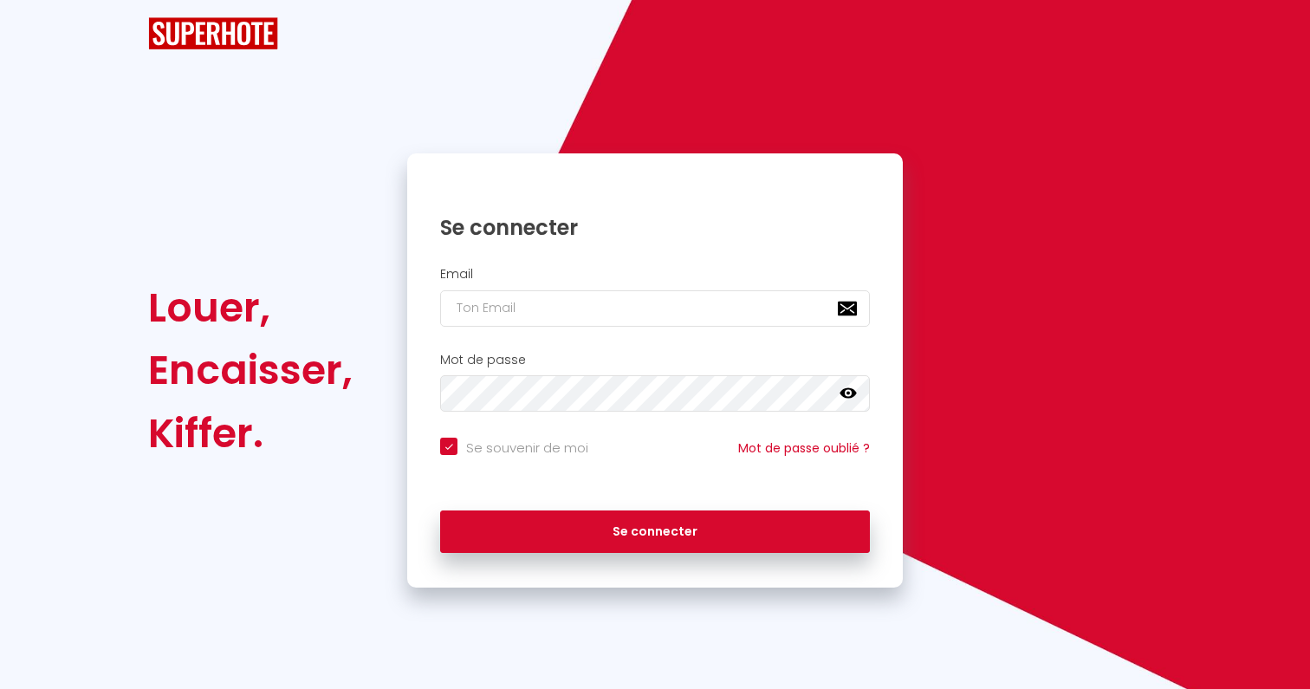
checkbox input "true"
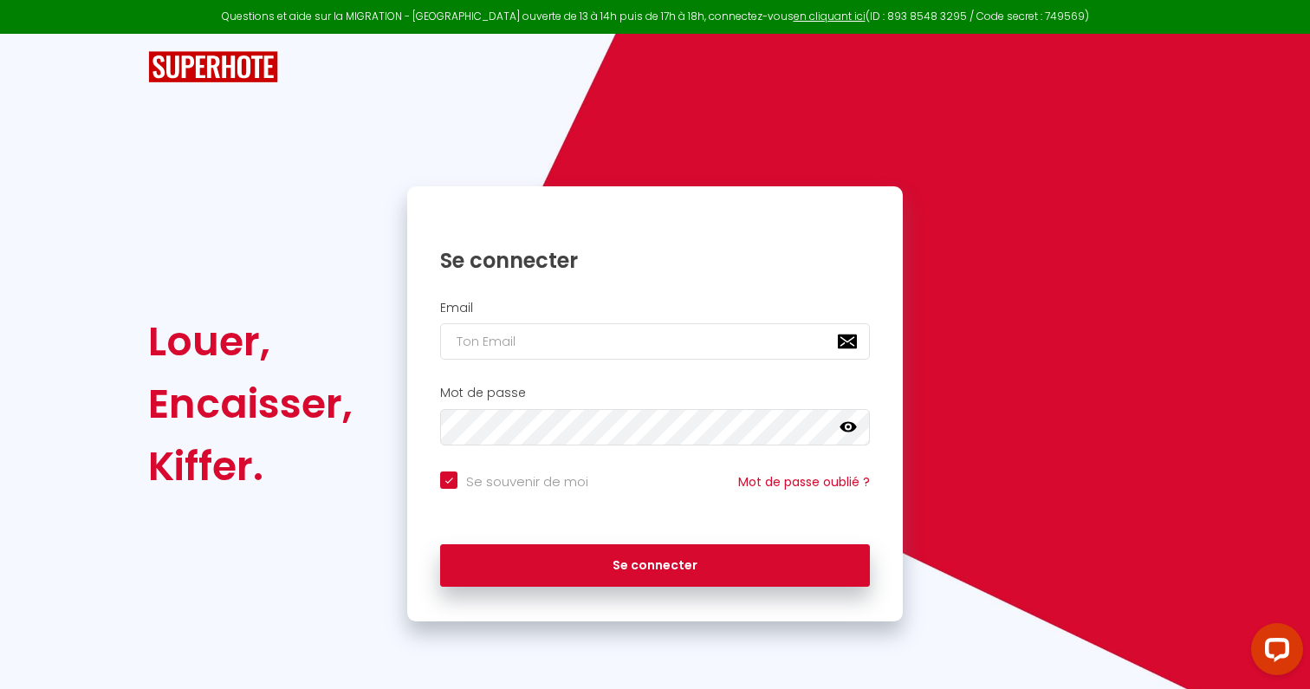
click at [557, 368] on div "Email" at bounding box center [654, 335] width 495 height 86
click at [573, 334] on input "email" at bounding box center [655, 341] width 430 height 36
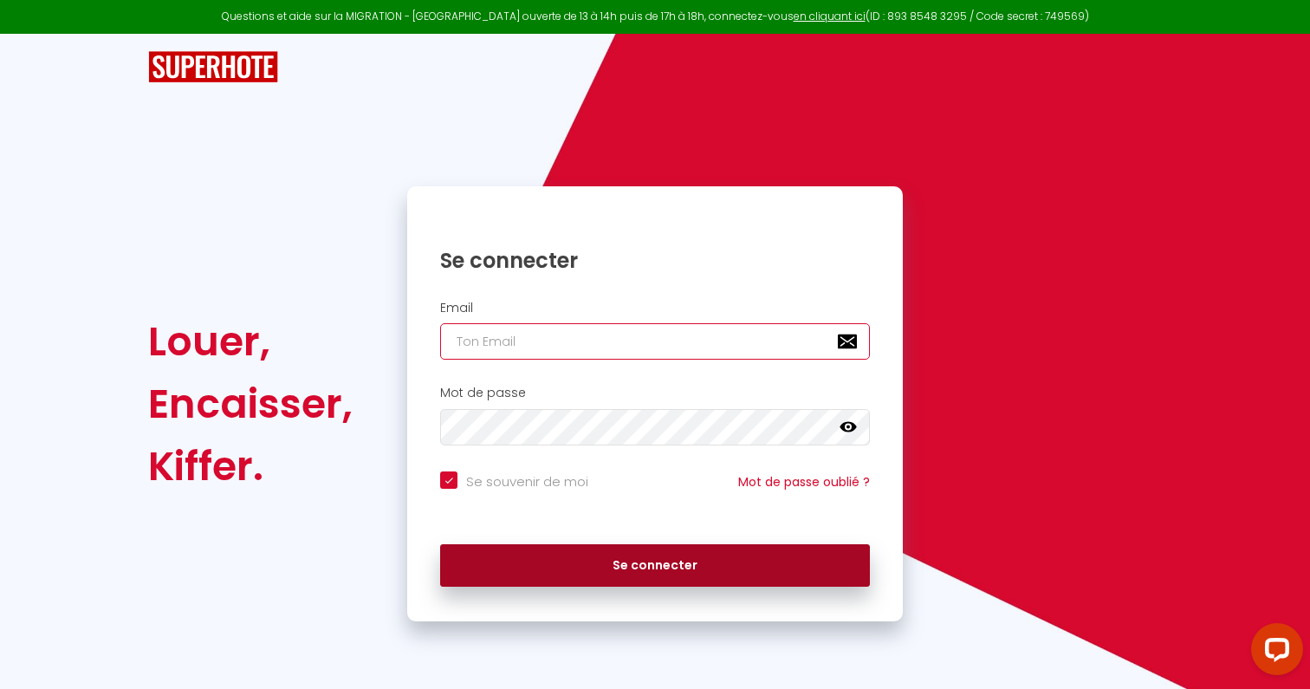
paste input "[EMAIL_ADDRESS][DOMAIN_NAME]"
type input "[EMAIL_ADDRESS][DOMAIN_NAME]"
checkbox input "true"
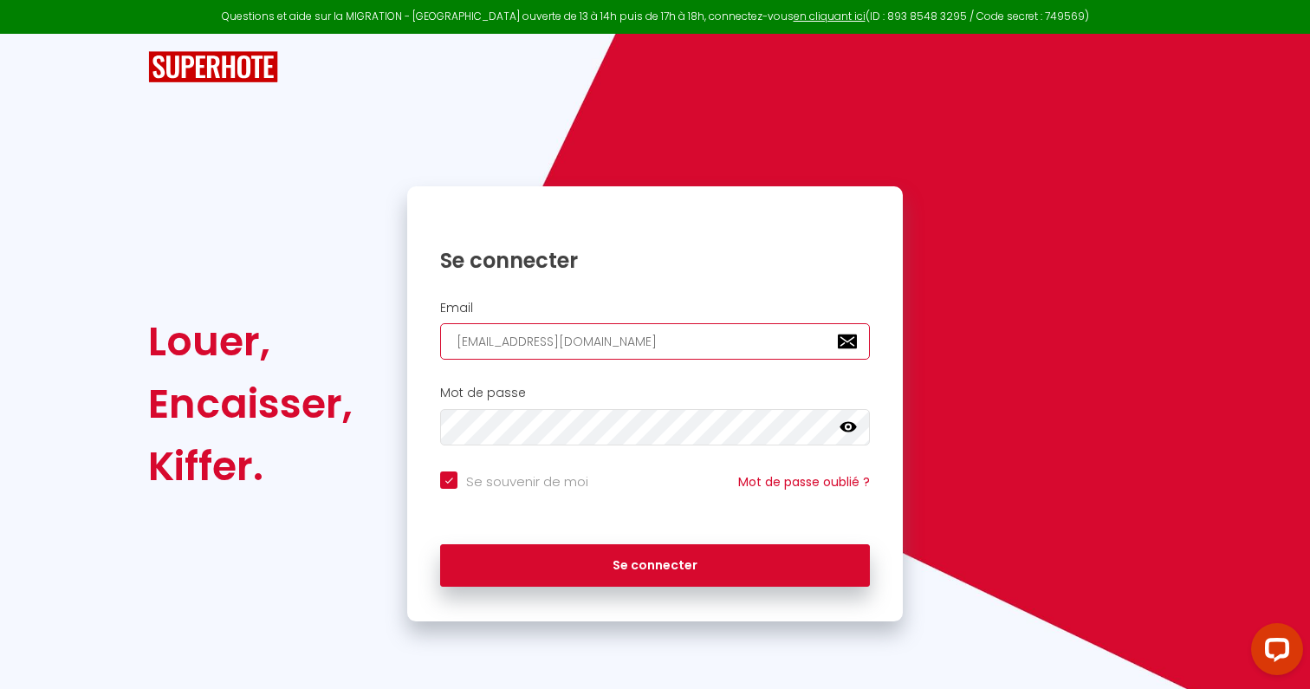
type input "[EMAIL_ADDRESS][DOMAIN_NAME]"
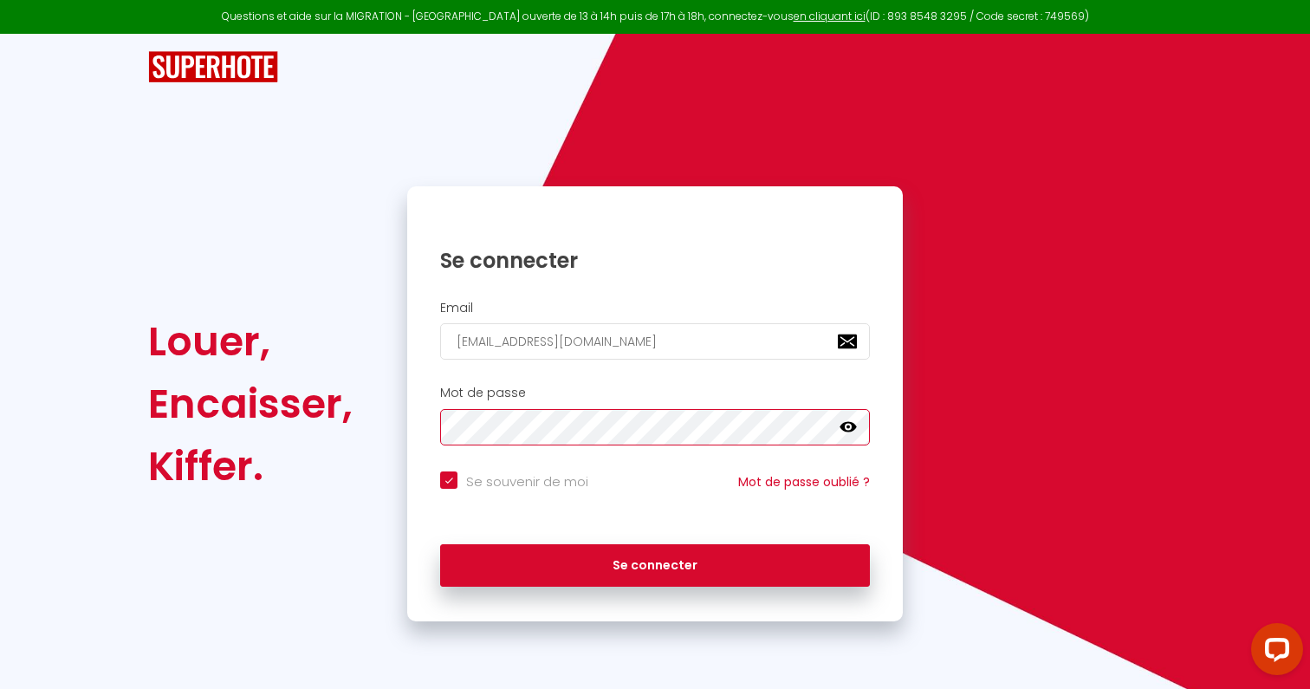
checkbox input "true"
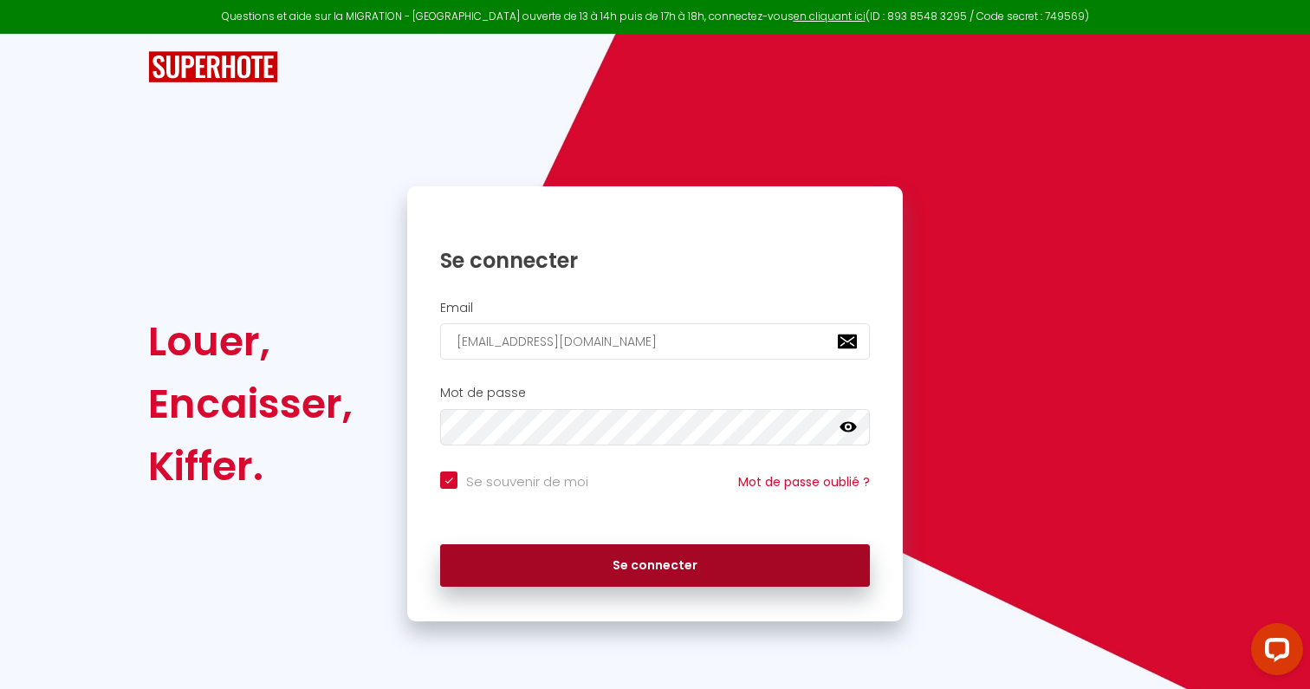
click at [598, 551] on button "Se connecter" at bounding box center [655, 565] width 430 height 43
